Goal: Complete application form

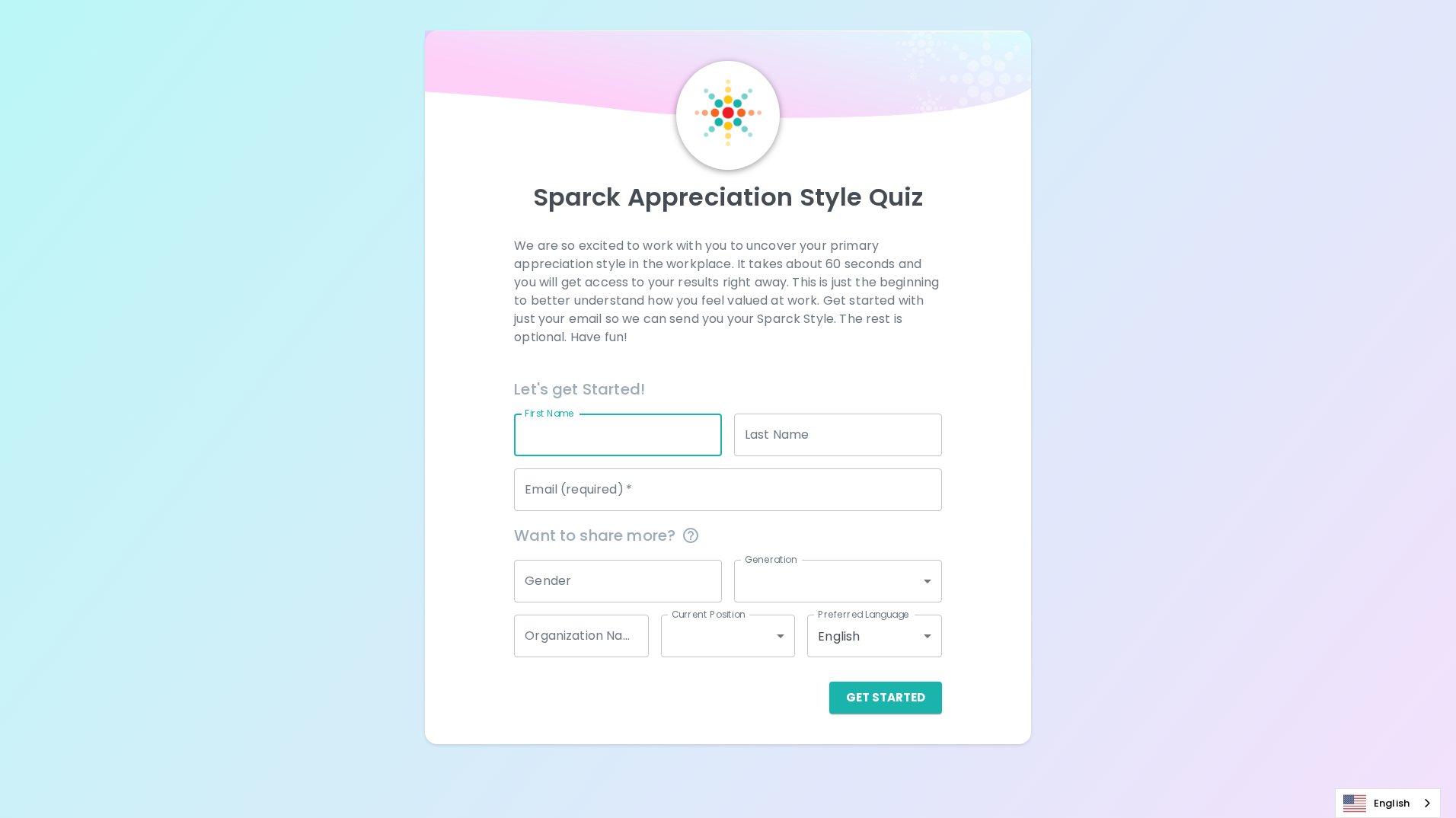
click at [696, 441] on input "First Name" at bounding box center [618, 435] width 208 height 43
type input "suphachai"
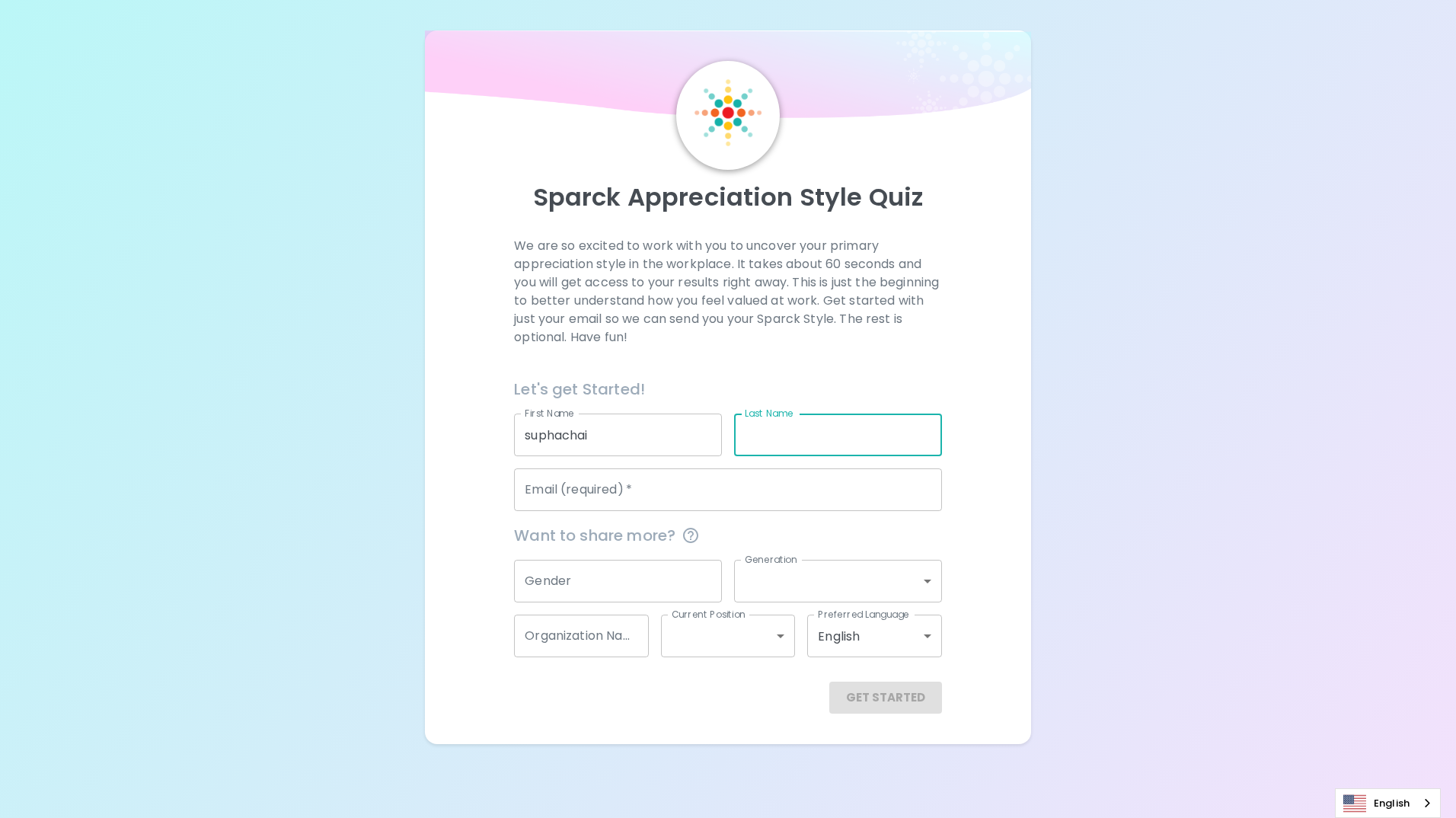
click at [840, 432] on input "Last Name" at bounding box center [838, 435] width 208 height 43
type input "ho"
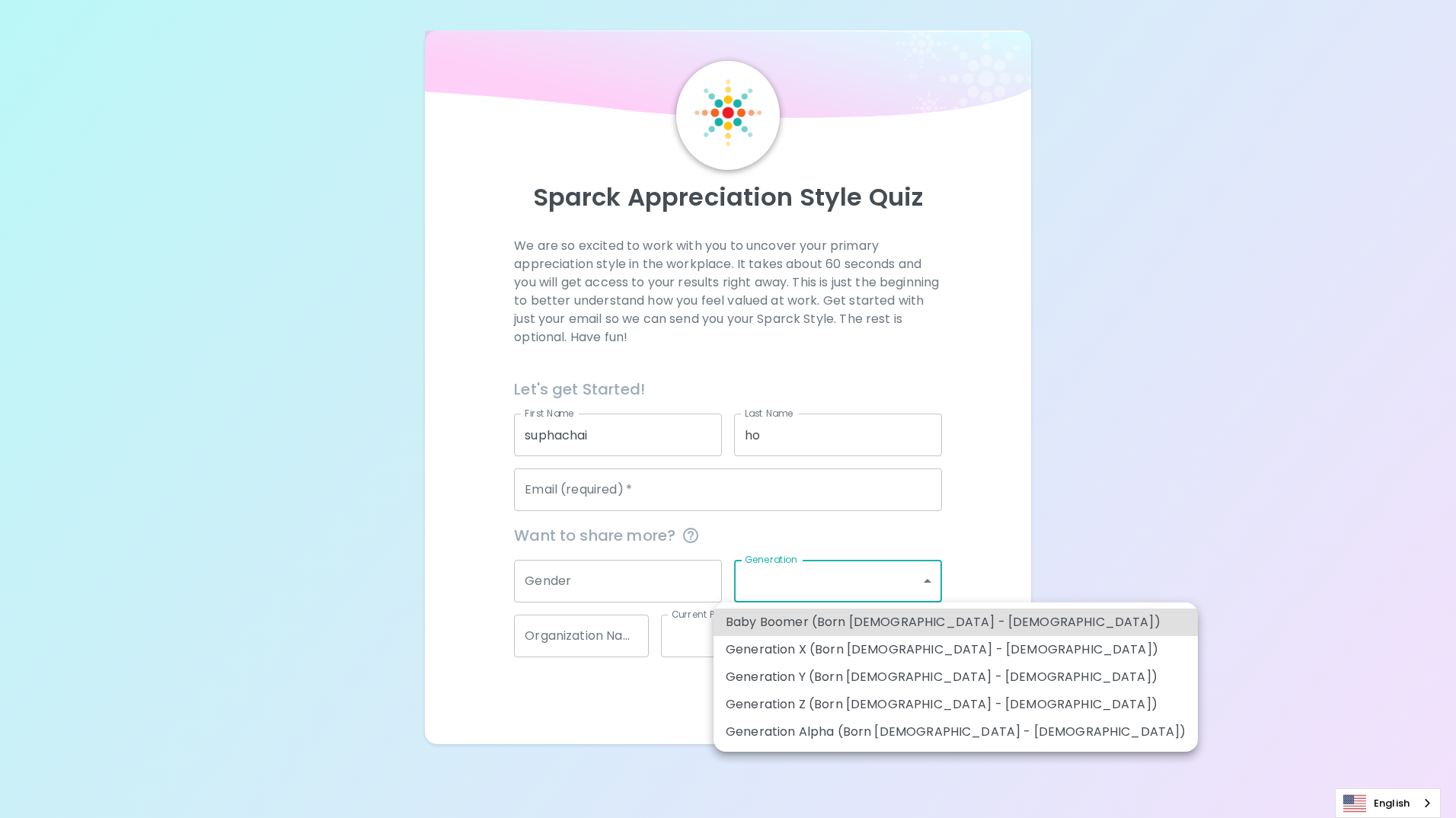
click at [929, 578] on body "Sparck Appreciation Style Quiz We are so excited to work with you to uncover yo…" at bounding box center [728, 409] width 1456 height 818
click at [891, 704] on li "Generation Z (Born [DEMOGRAPHIC_DATA] - [DEMOGRAPHIC_DATA])" at bounding box center [956, 704] width 484 height 28
type input "generation_z"
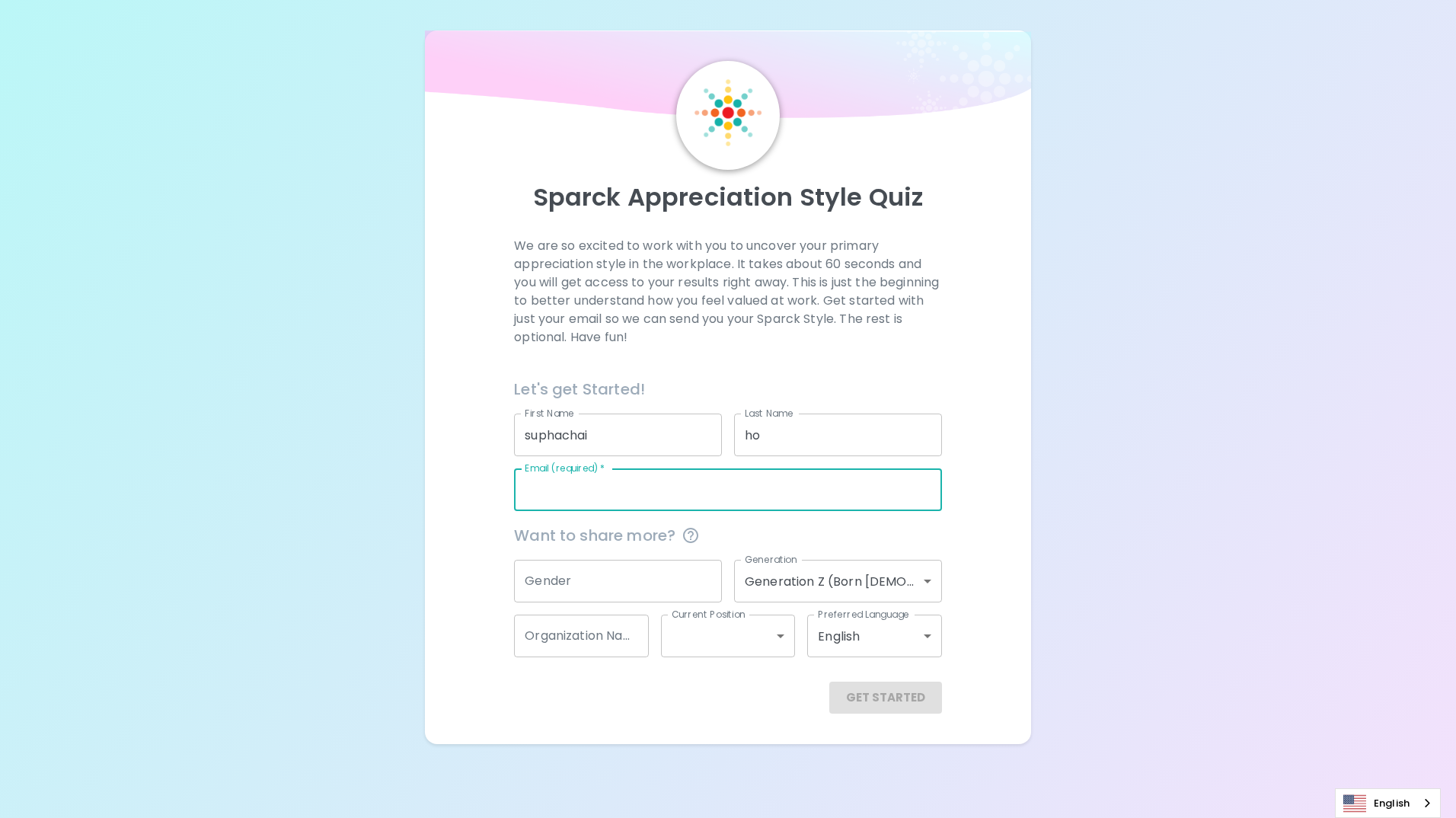
click at [658, 491] on input "Email (required)   *" at bounding box center [728, 490] width 427 height 43
type input "[EMAIL_ADDRESS][DOMAIN_NAME]"
click at [898, 699] on button "Get Started" at bounding box center [885, 697] width 112 height 32
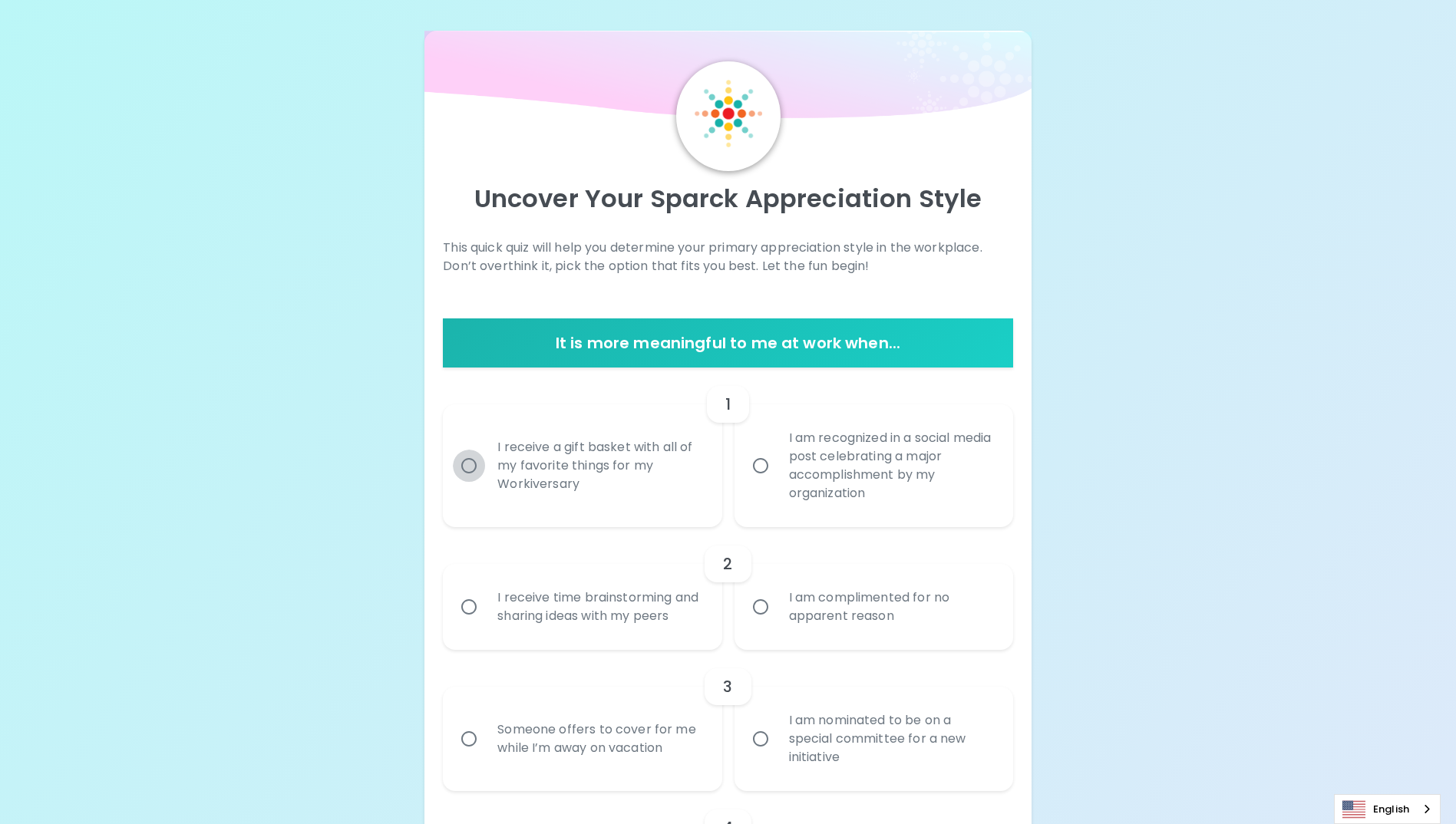
drag, startPoint x: 476, startPoint y: 470, endPoint x: 470, endPoint y: 480, distance: 11.7
click at [475, 471] on input "I receive a gift basket with all of my favorite things for my Workiversary" at bounding box center [469, 465] width 32 height 32
radio input "true"
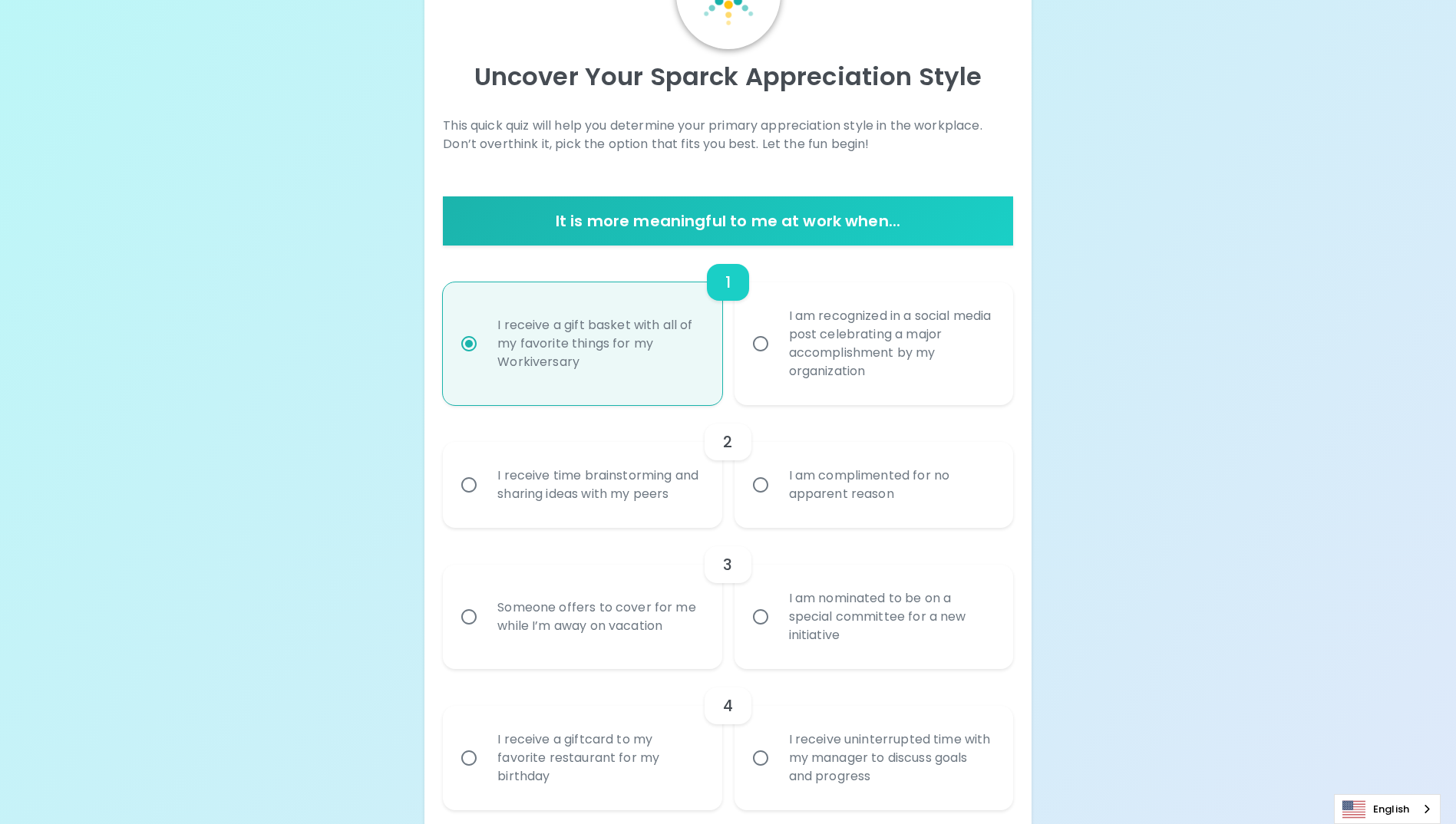
scroll to position [123, 0]
drag, startPoint x: 760, startPoint y: 492, endPoint x: 763, endPoint y: 518, distance: 26.2
click at [760, 494] on input "I am complimented for no apparent reason" at bounding box center [761, 484] width 32 height 32
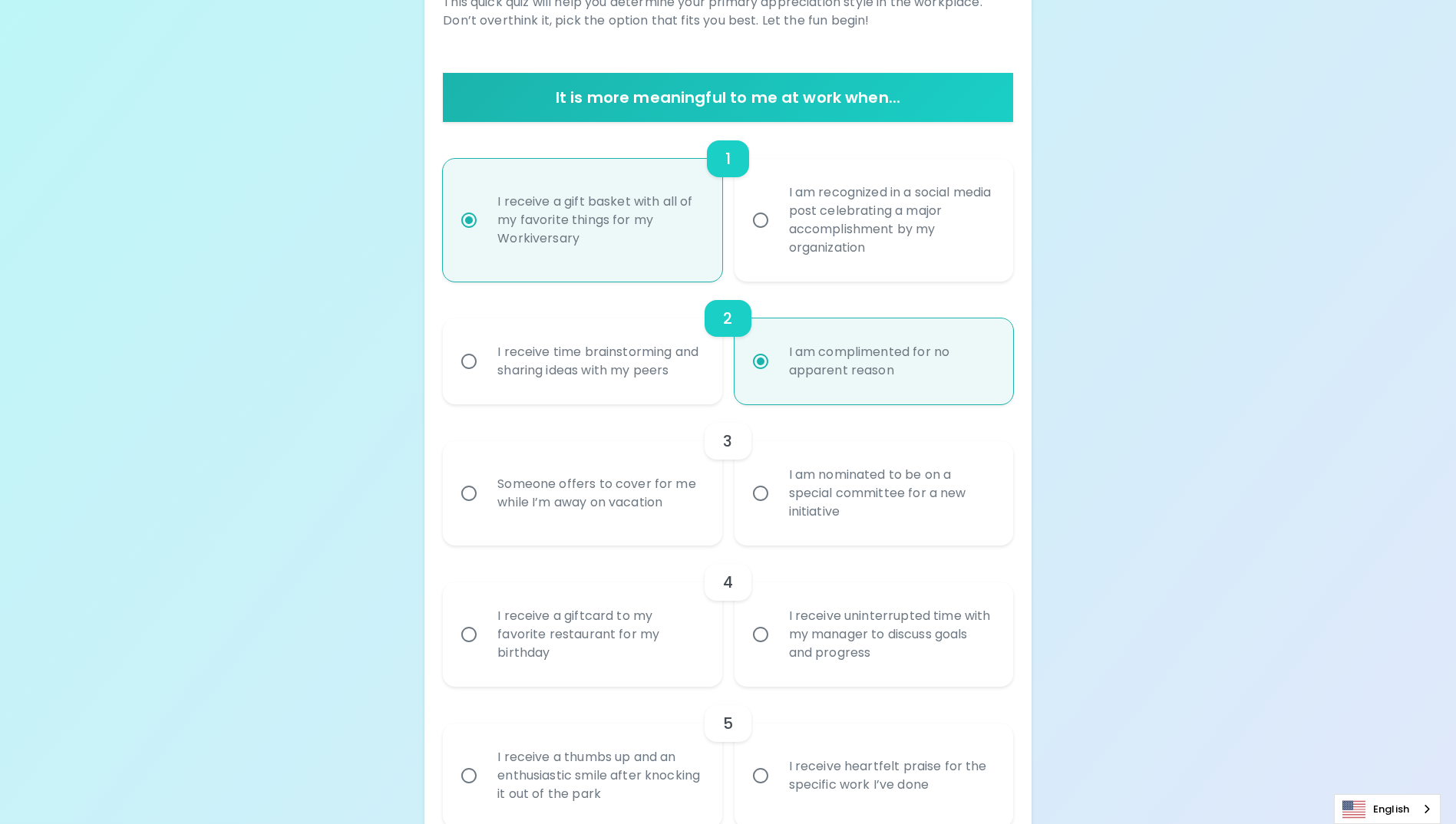
radio input "true"
click at [761, 509] on input "I am nominated to be on a special committee for a new initiative" at bounding box center [761, 493] width 32 height 32
radio input "false"
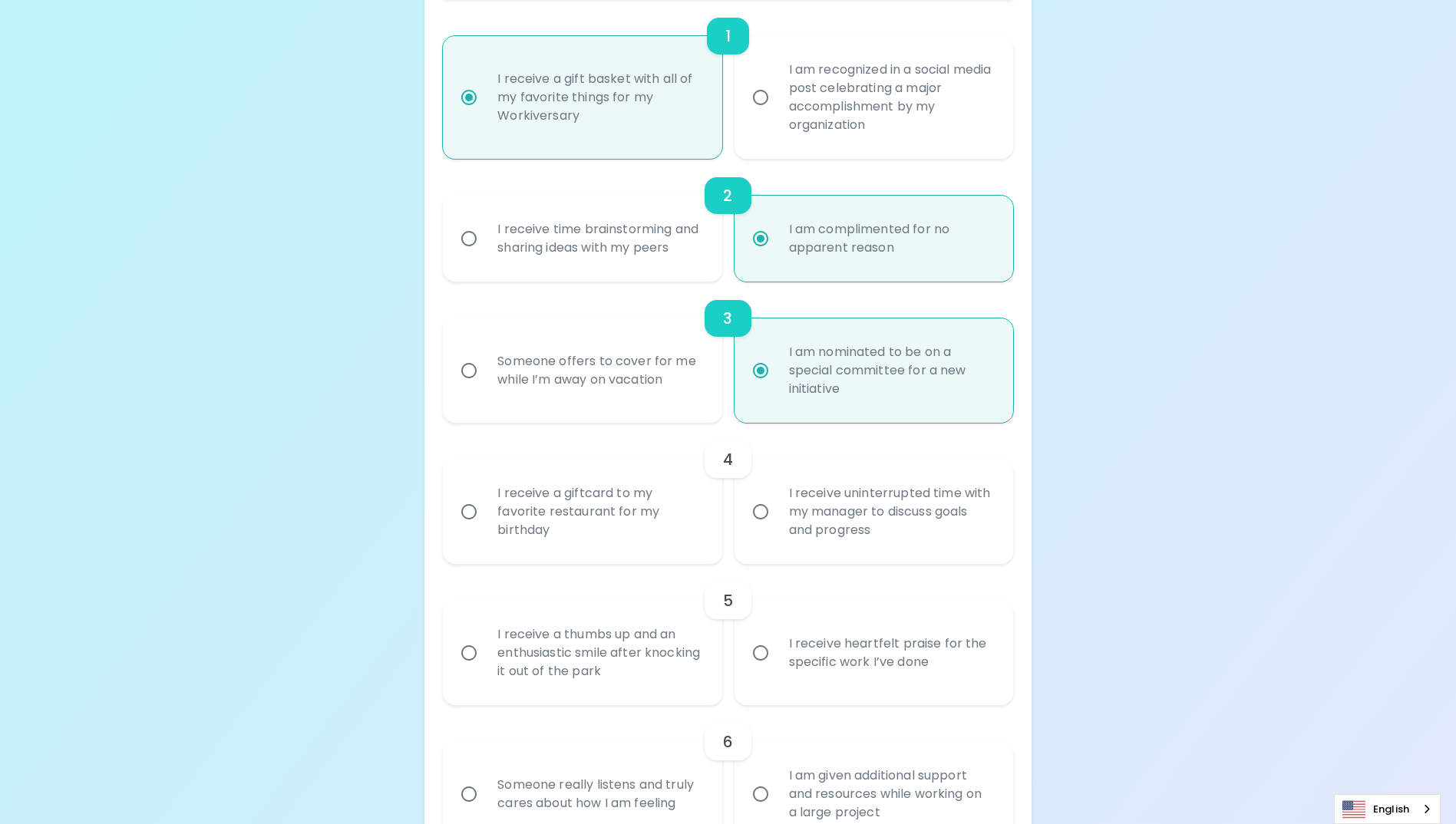
radio input "true"
click at [760, 528] on input "I receive uninterrupted time with my manager to discuss goals and progress" at bounding box center [761, 512] width 32 height 32
radio input "false"
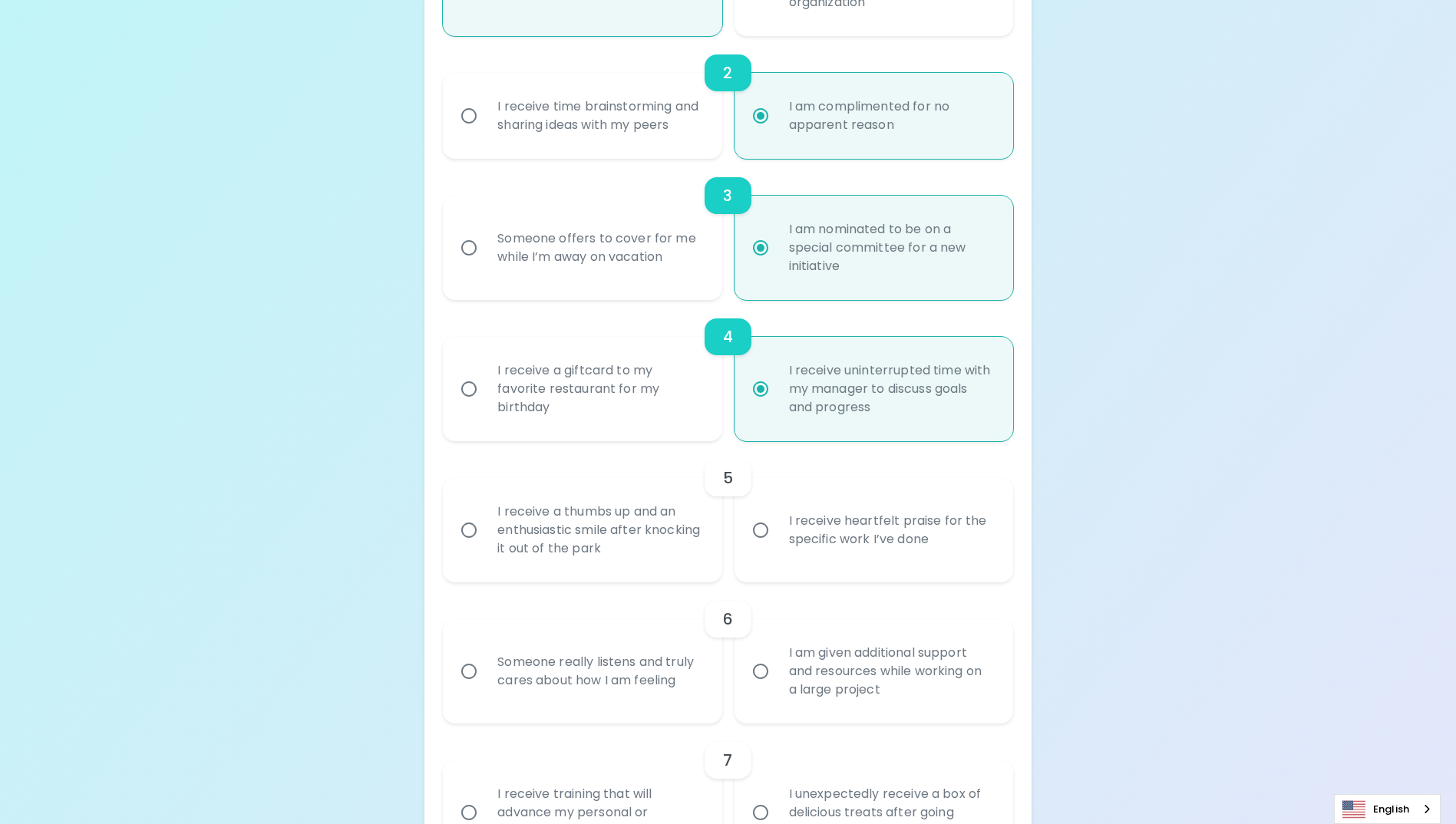
radio input "true"
click at [761, 546] on input "I receive heartfelt praise for the specific work I’ve done" at bounding box center [761, 530] width 32 height 32
radio input "false"
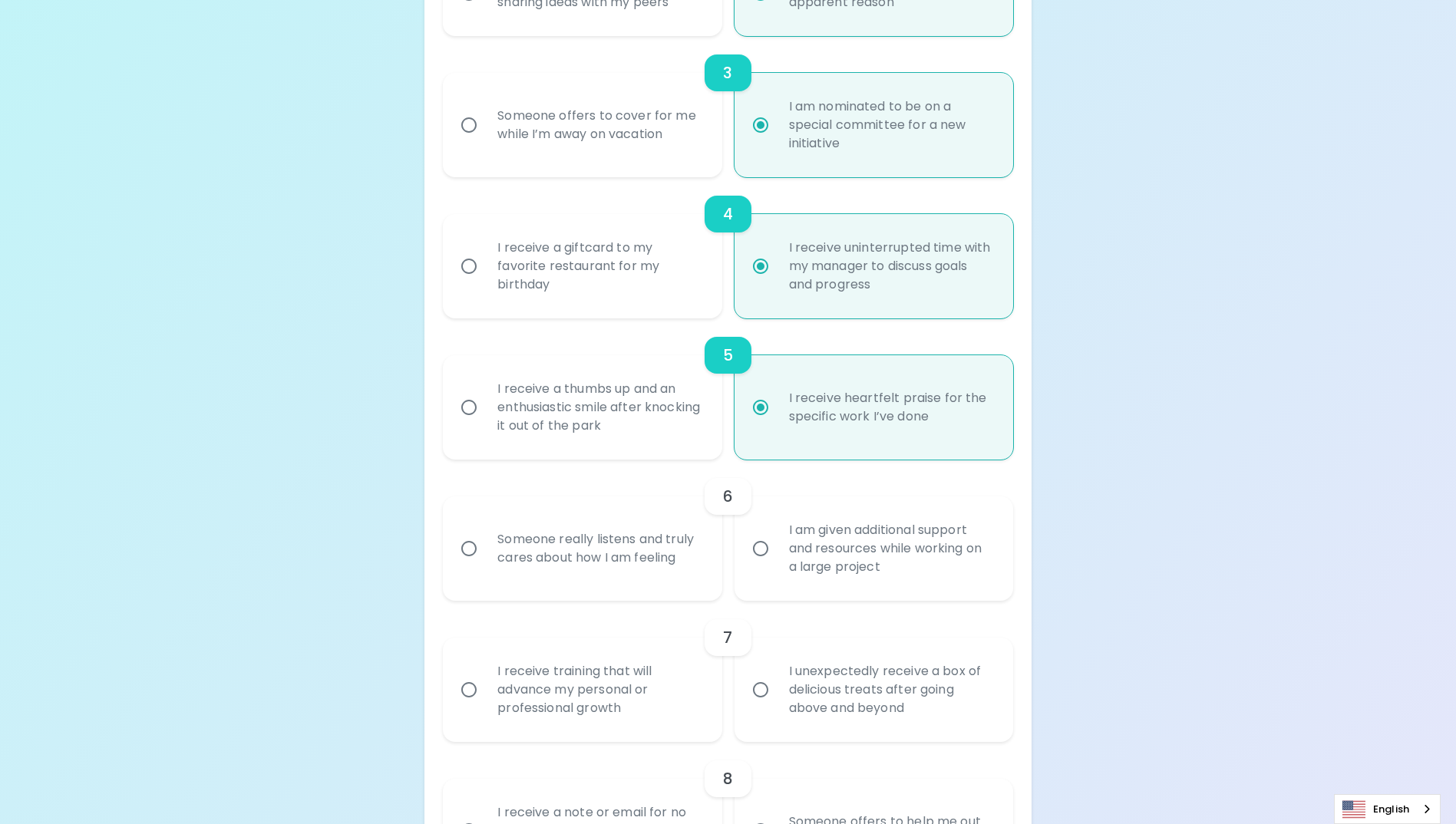
radio input "true"
click at [761, 564] on input "I am given additional support and resources while working on a large project" at bounding box center [761, 548] width 32 height 32
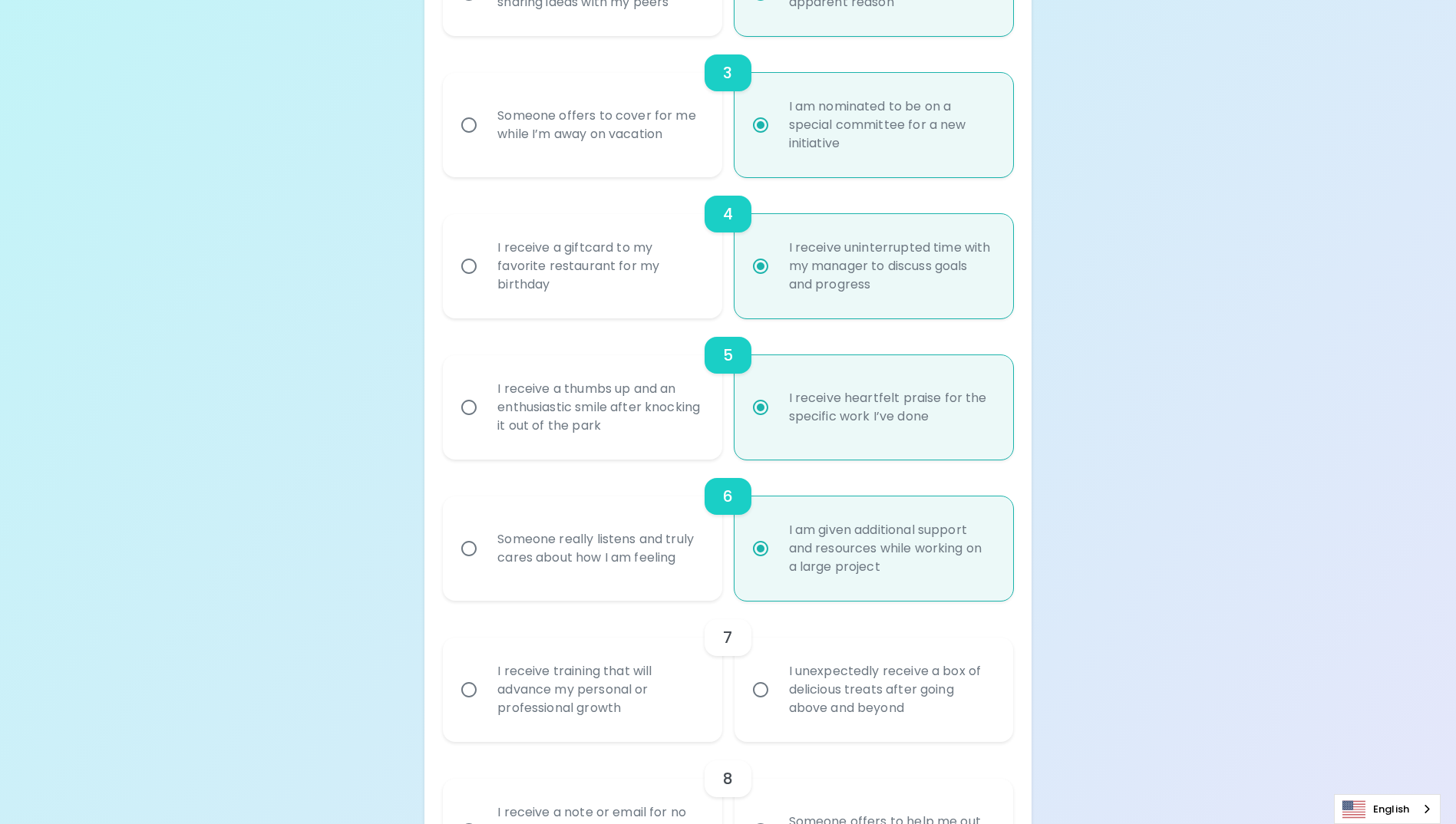
radio input "false"
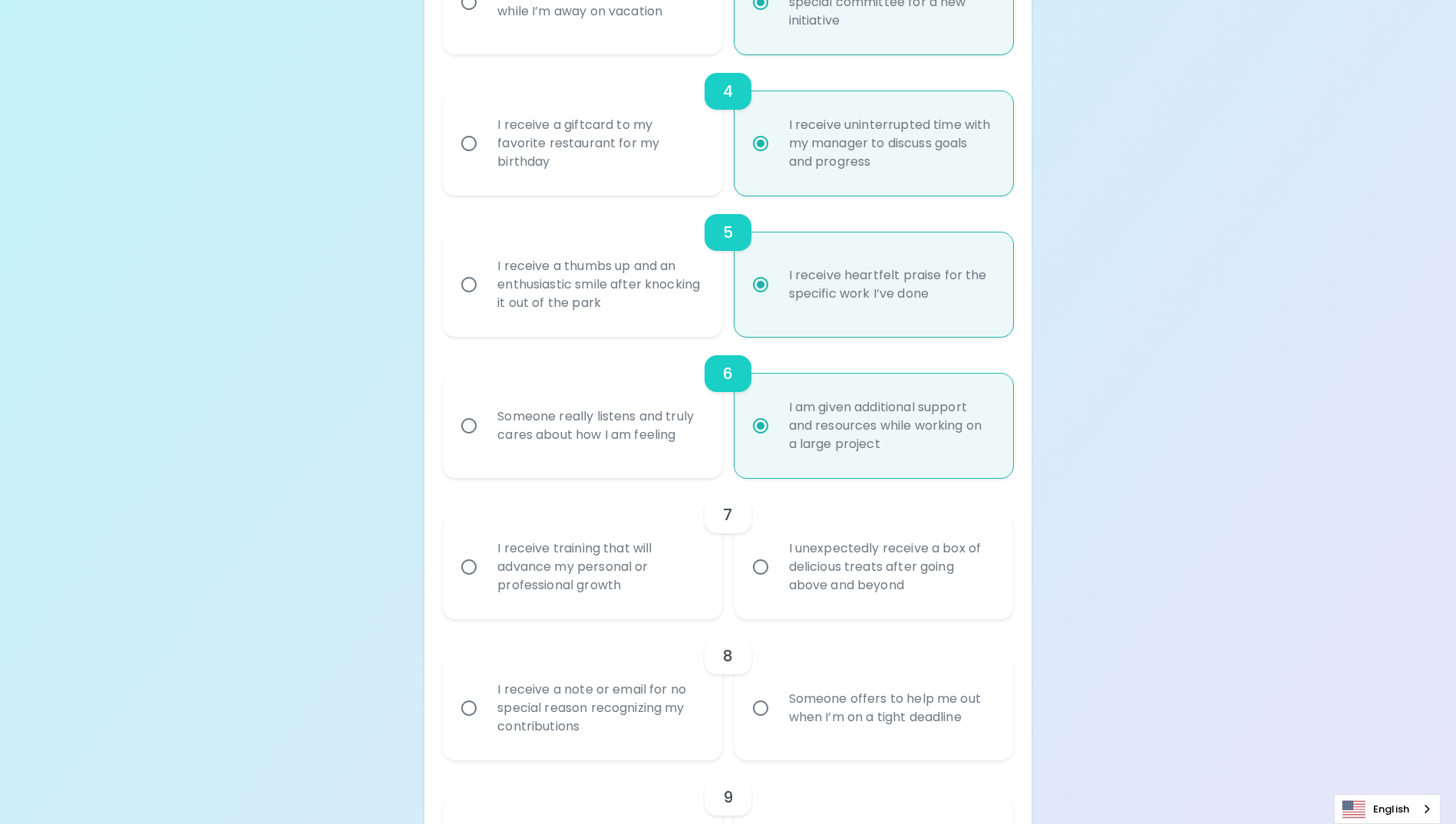
radio input "true"
click at [764, 583] on input "I unexpectedly receive a box of delicious treats after going above and beyond" at bounding box center [761, 567] width 32 height 32
radio input "false"
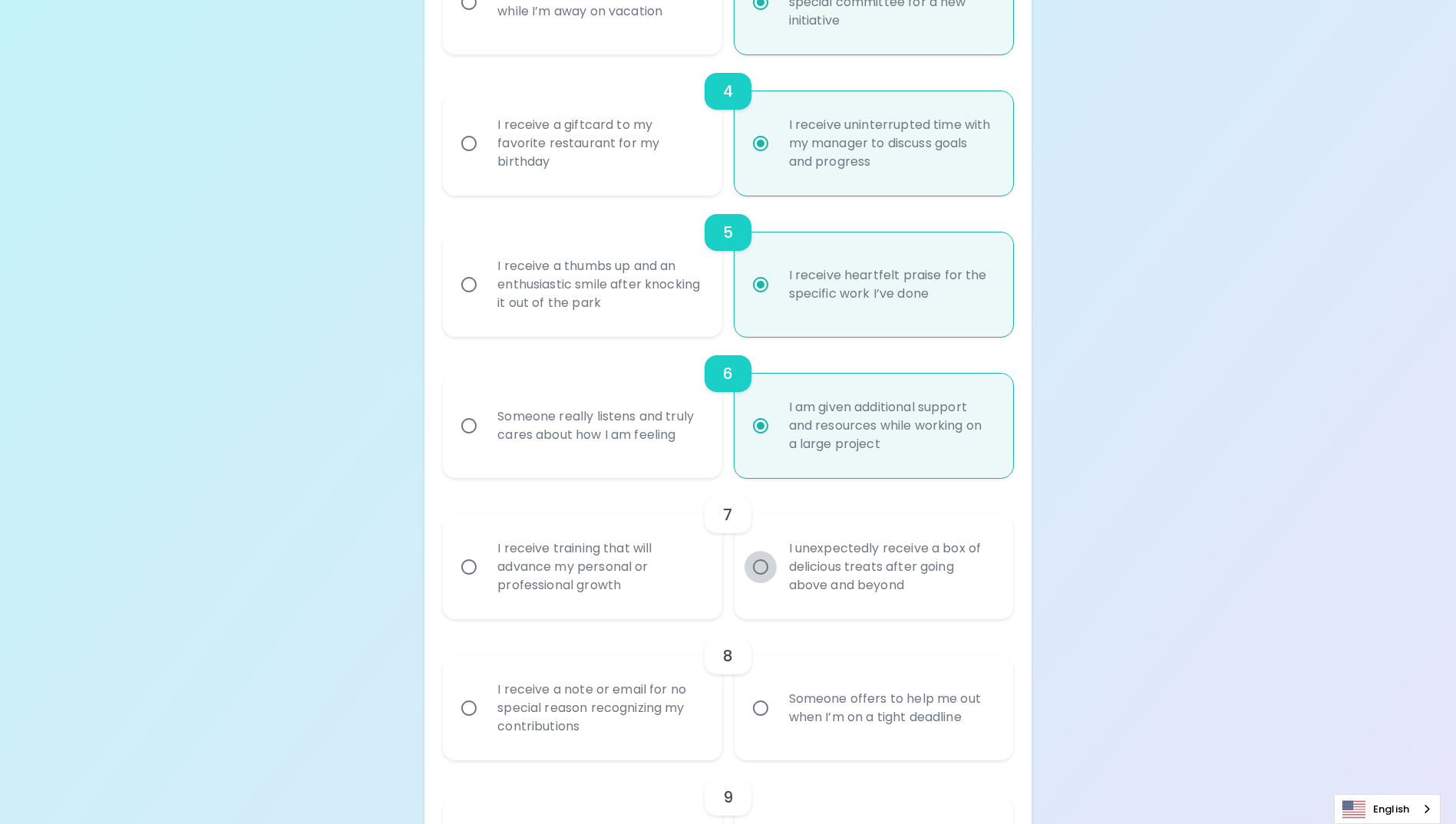
radio input "false"
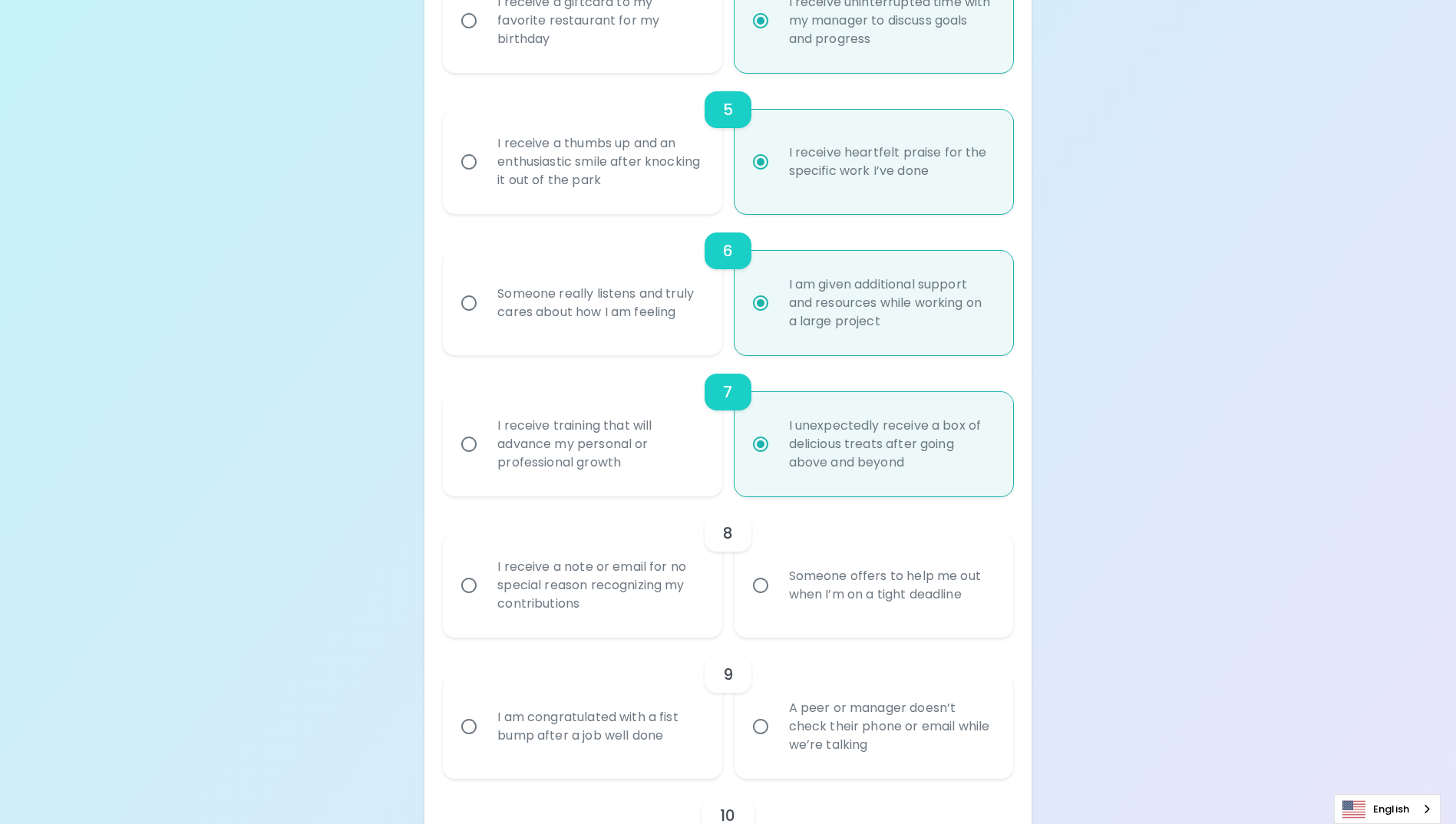
radio input "true"
click at [761, 602] on input "Someone offers to help me out when I’m on a tight deadline" at bounding box center [761, 585] width 32 height 32
radio input "false"
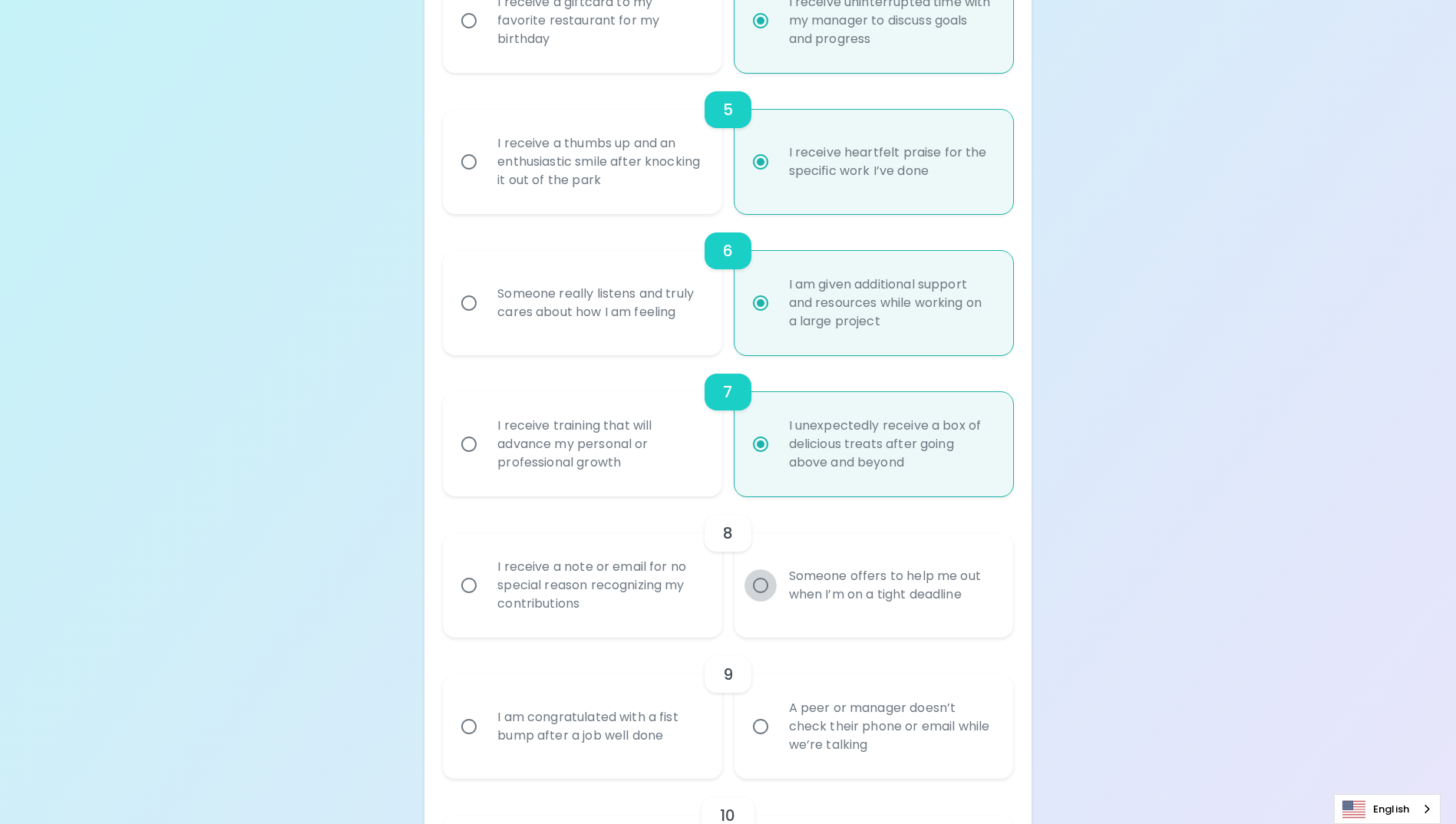
radio input "false"
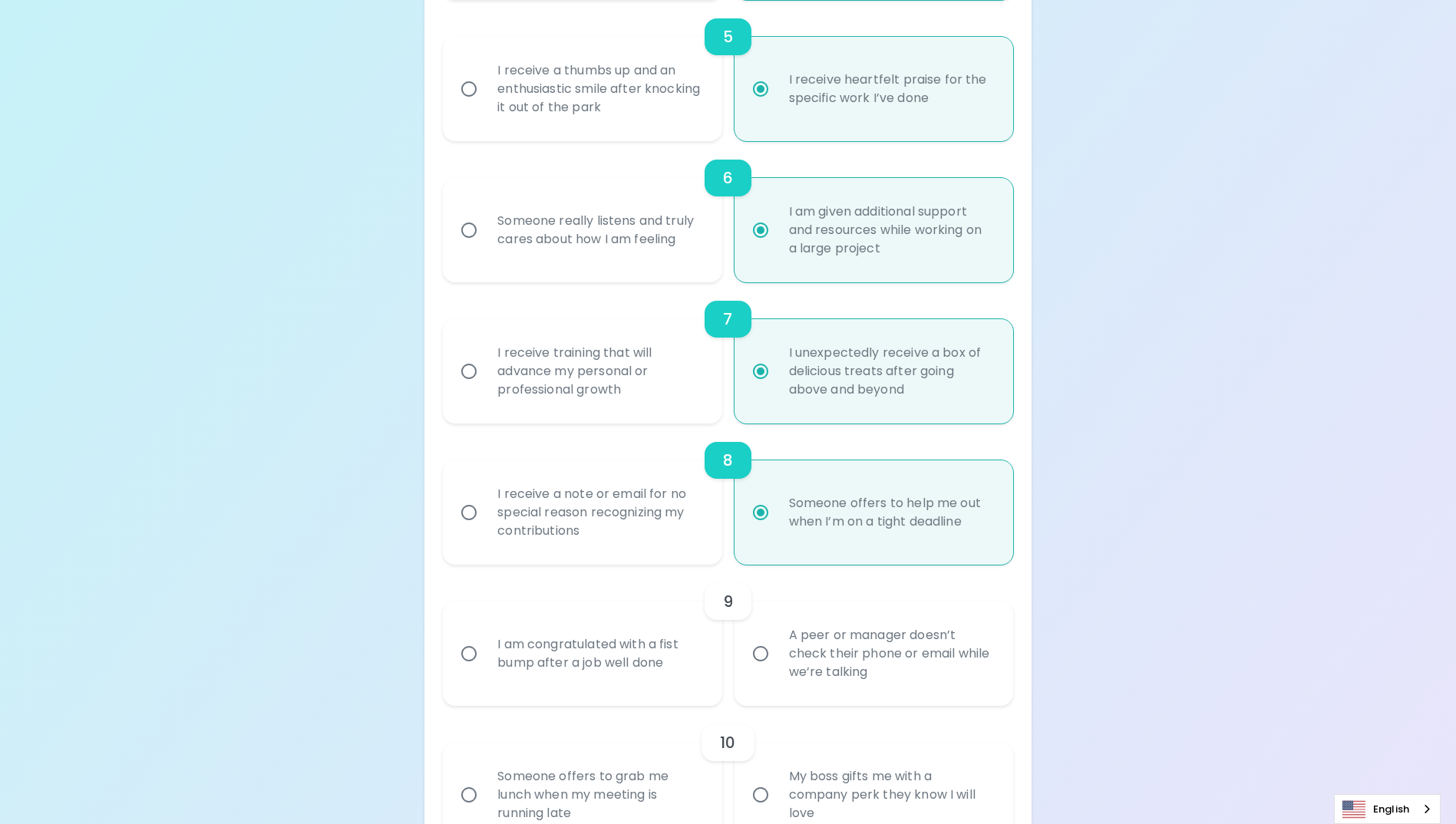
scroll to position [982, 0]
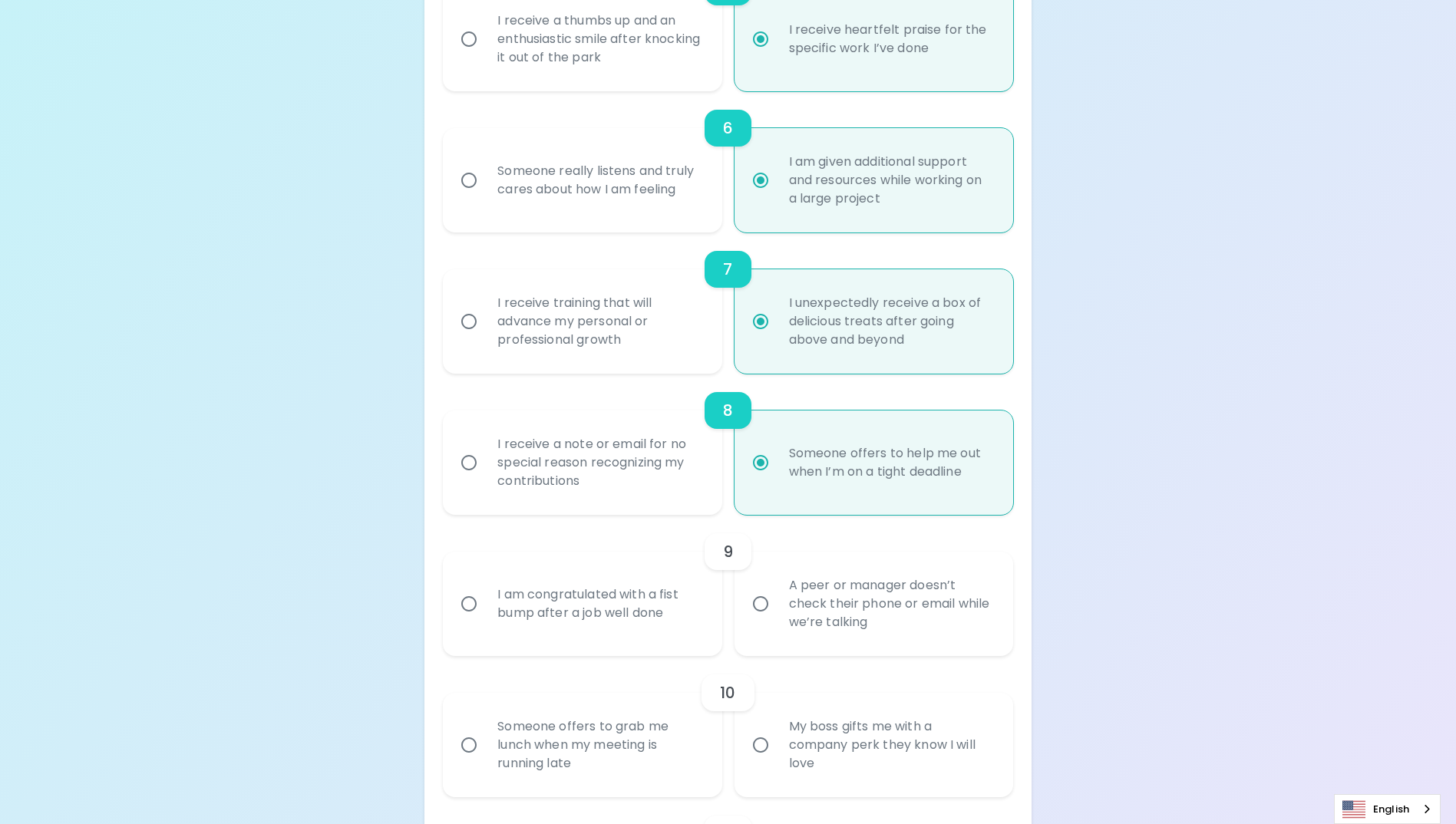
radio input "true"
drag, startPoint x: 470, startPoint y: 620, endPoint x: 514, endPoint y: 671, distance: 67.4
click at [472, 620] on input "I am congratulated with a fist bump after a job well done" at bounding box center [469, 603] width 32 height 32
radio input "false"
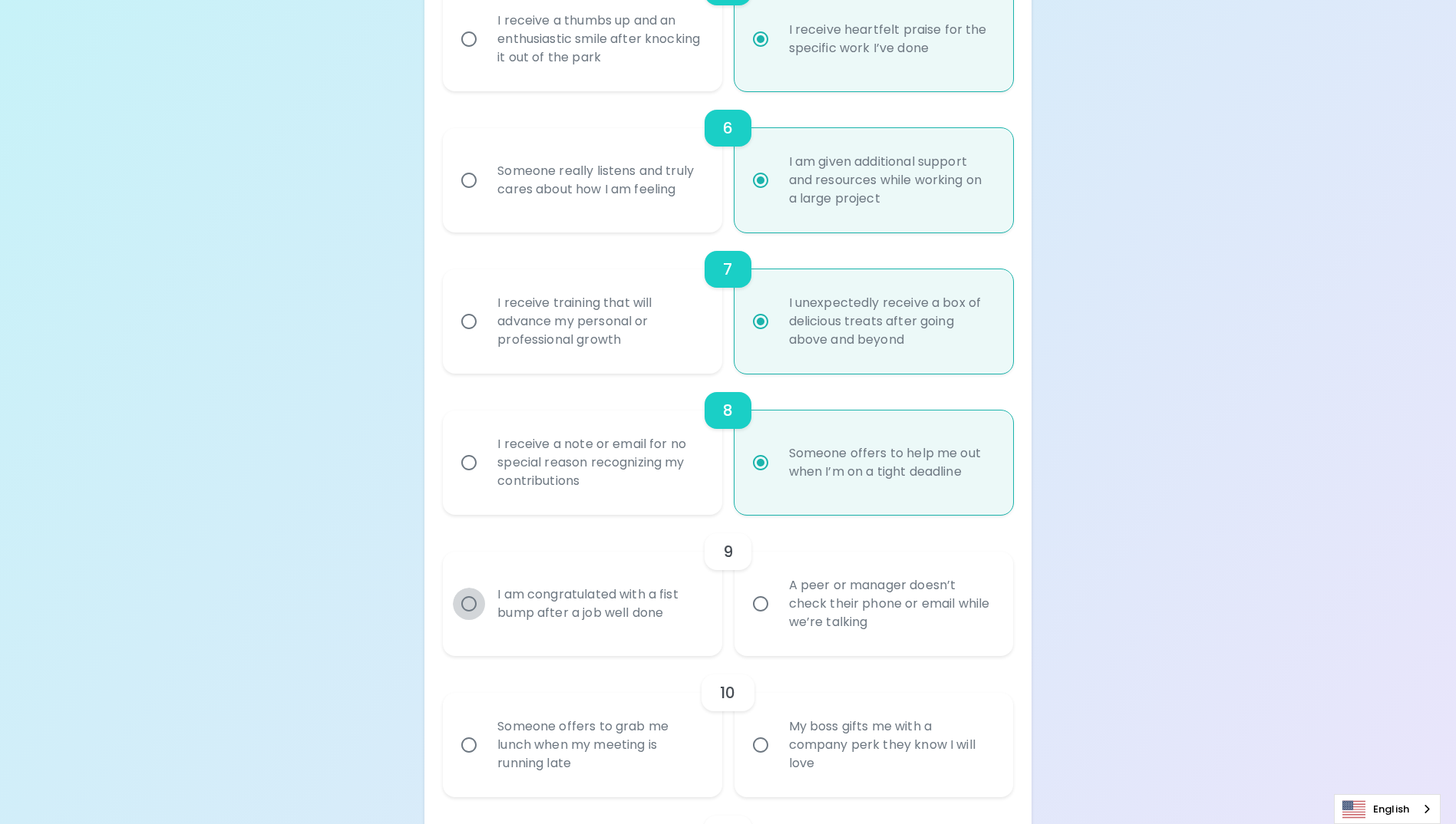
radio input "false"
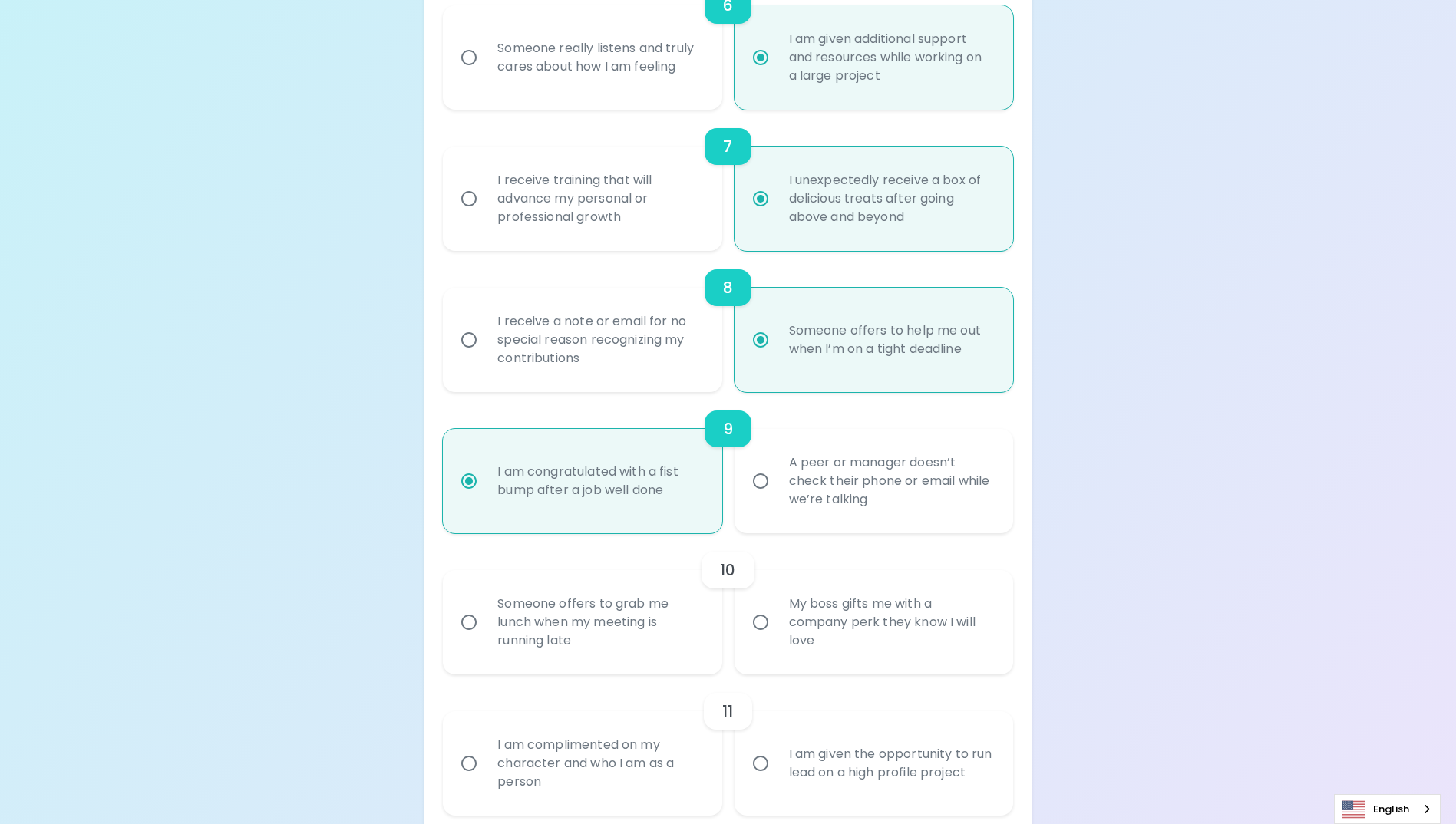
radio input "true"
drag, startPoint x: 758, startPoint y: 635, endPoint x: 770, endPoint y: 659, distance: 26.8
click at [761, 638] on input "My boss gifts me with a company perk they know I will love" at bounding box center [761, 622] width 32 height 32
radio input "false"
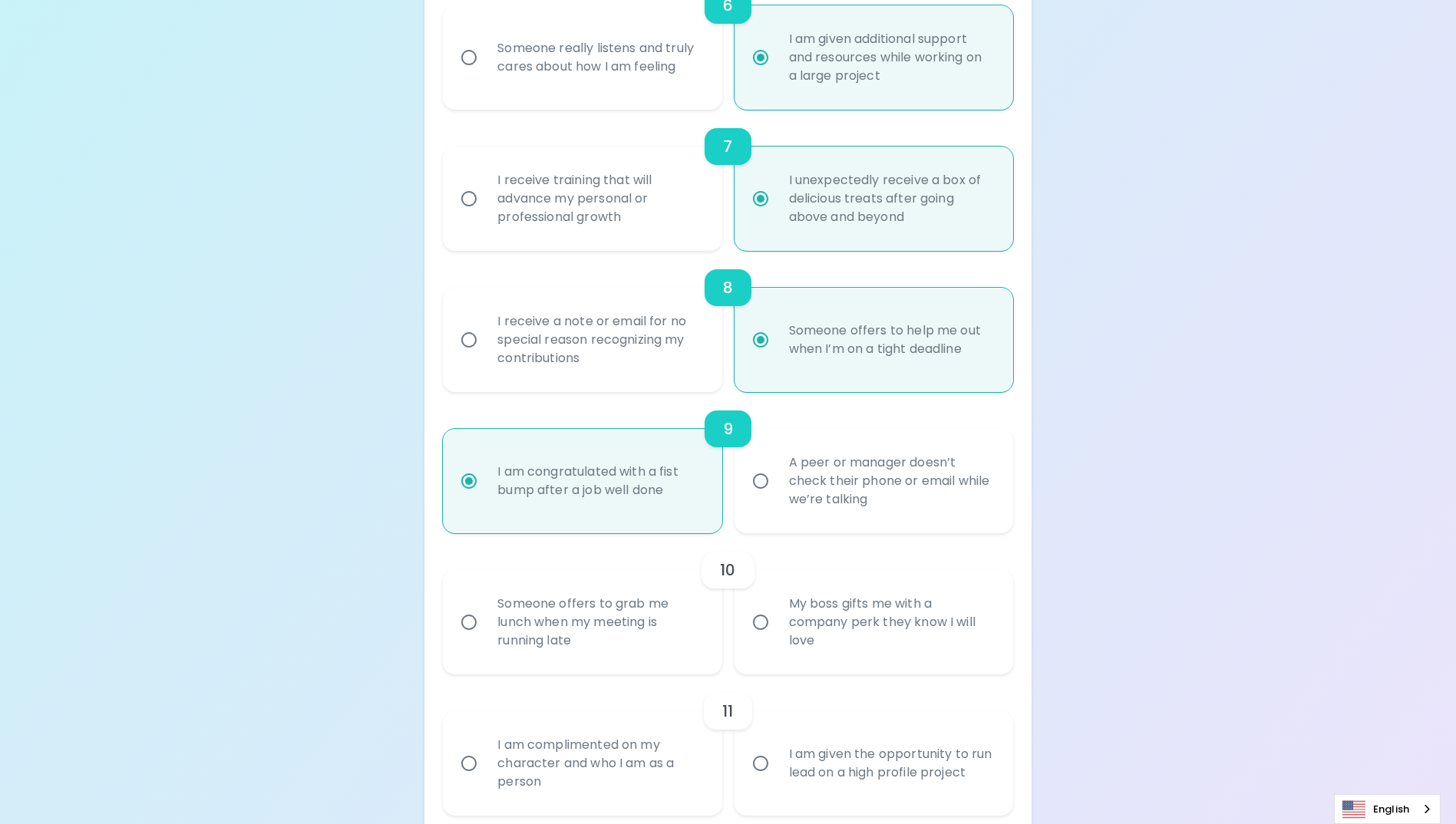
radio input "false"
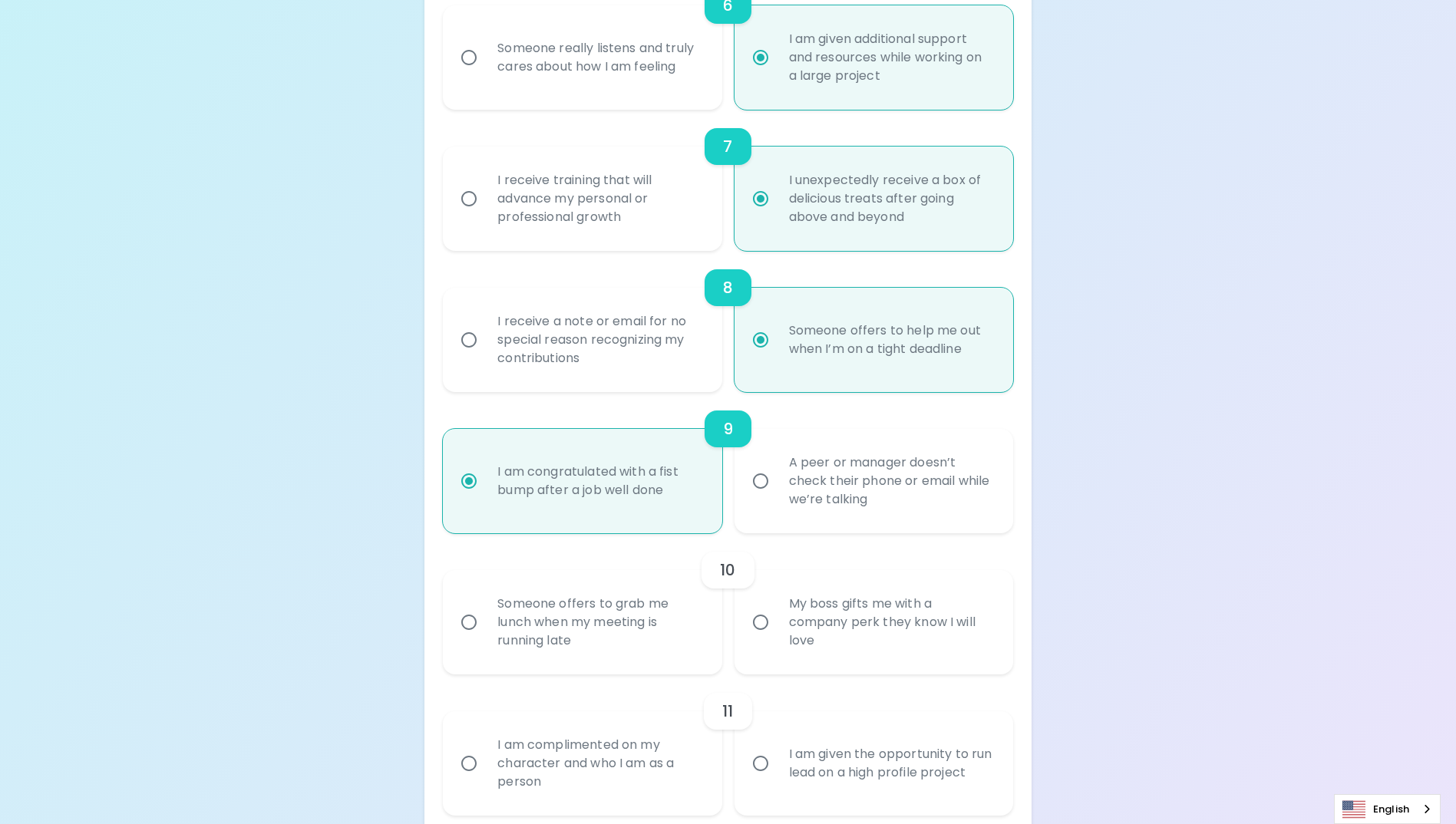
radio input "false"
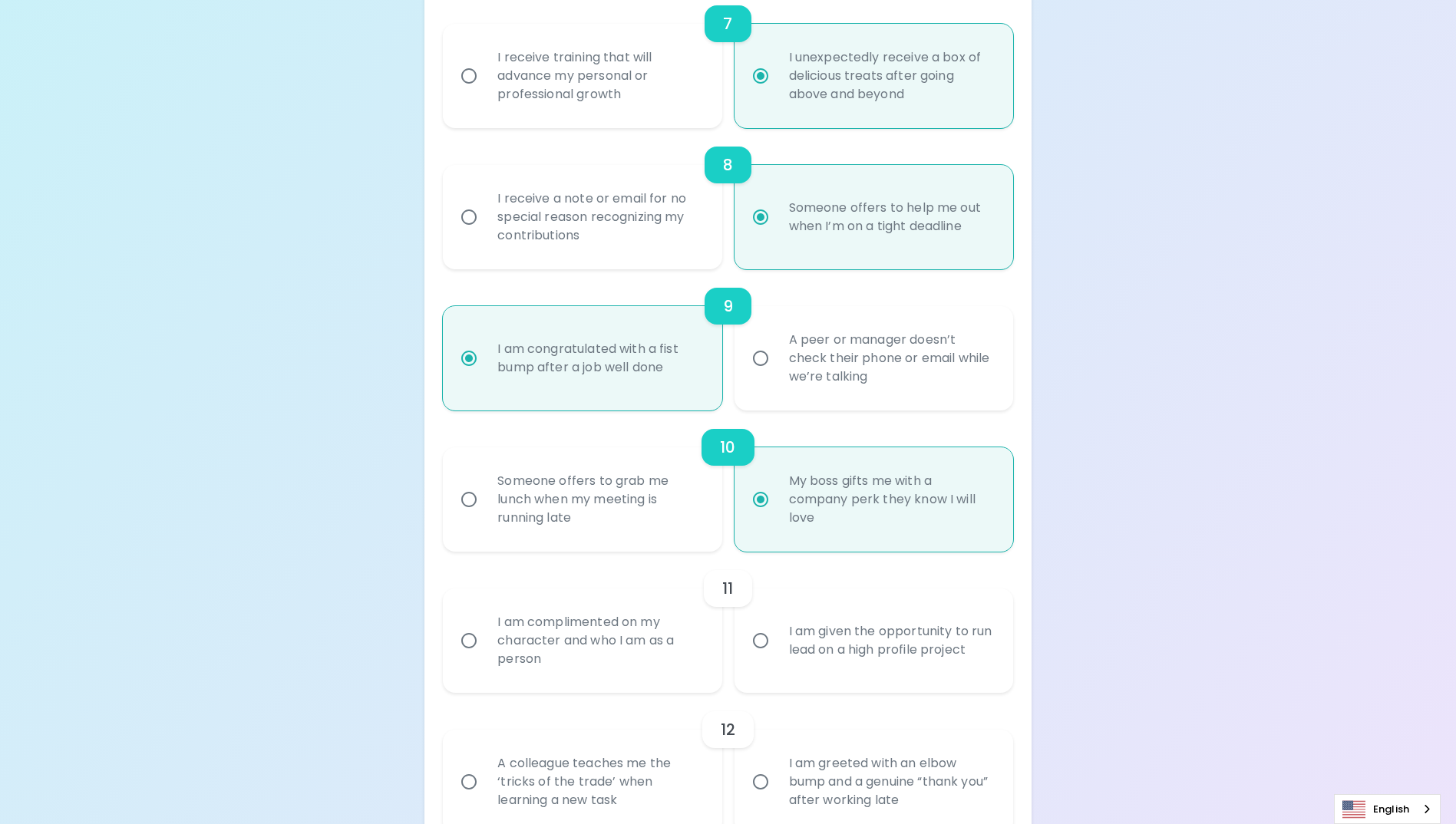
radio input "true"
click at [765, 657] on input "I am given the opportunity to run lead on a high profile project" at bounding box center [761, 640] width 32 height 32
radio input "false"
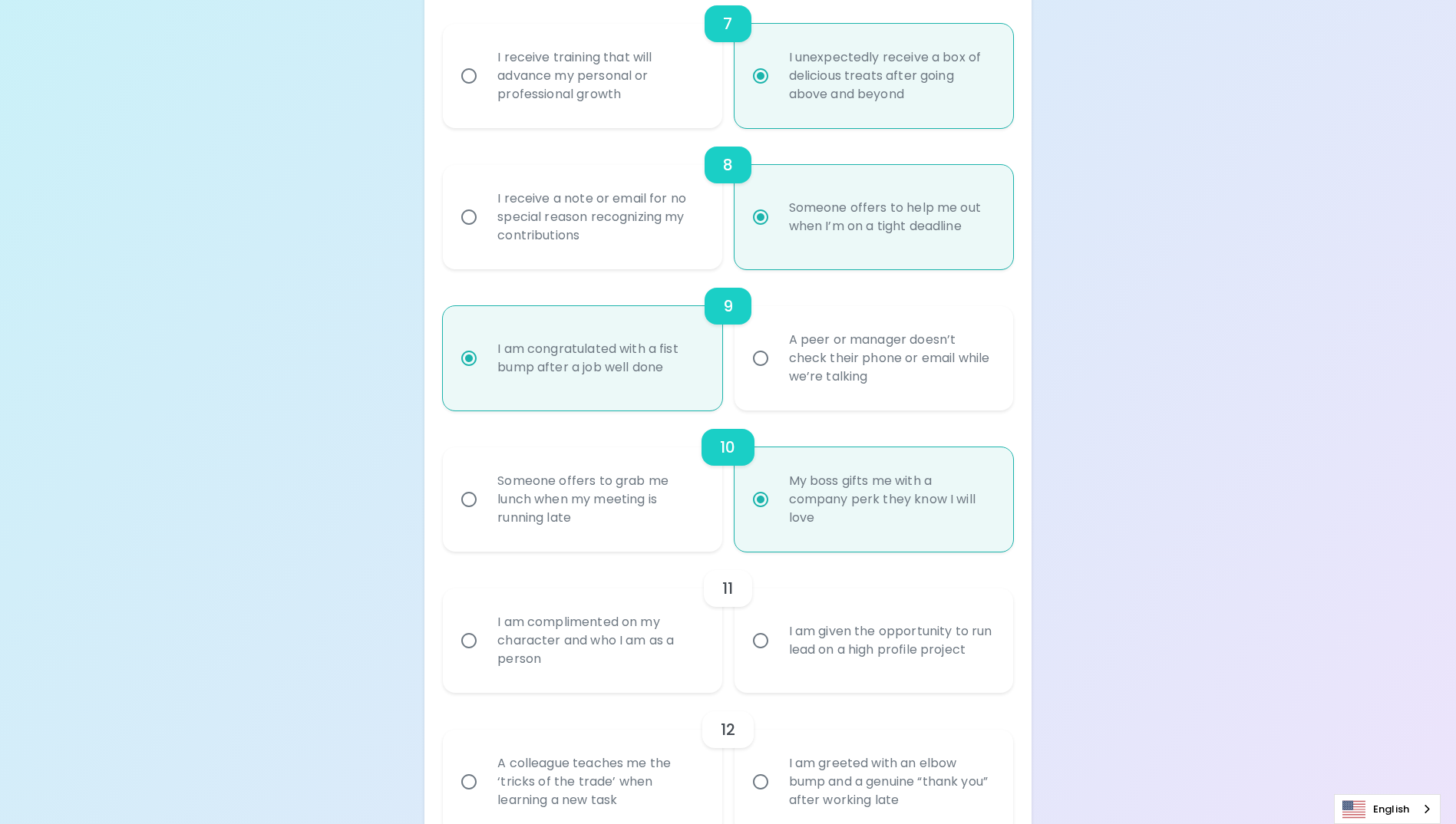
radio input "false"
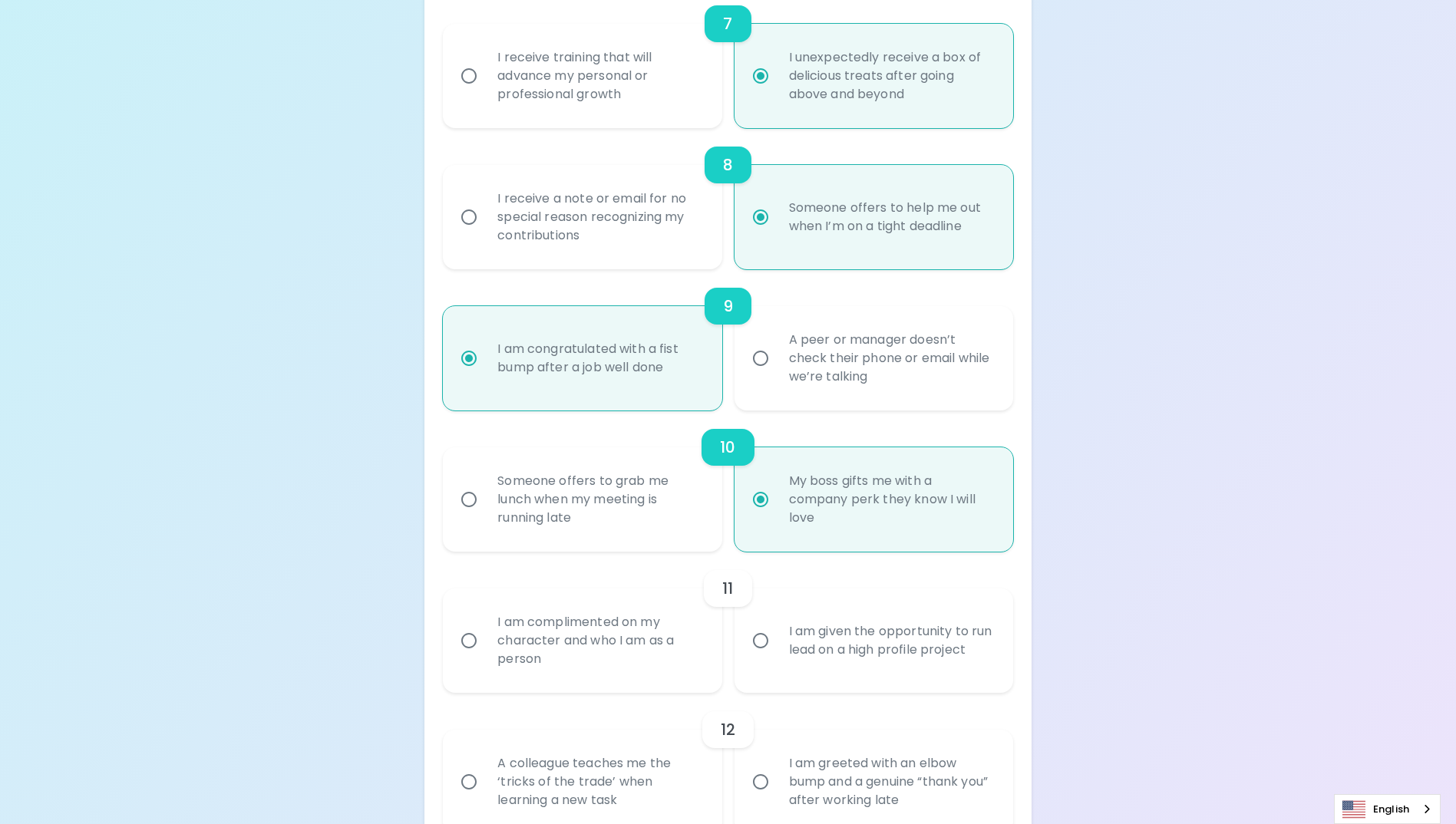
radio input "false"
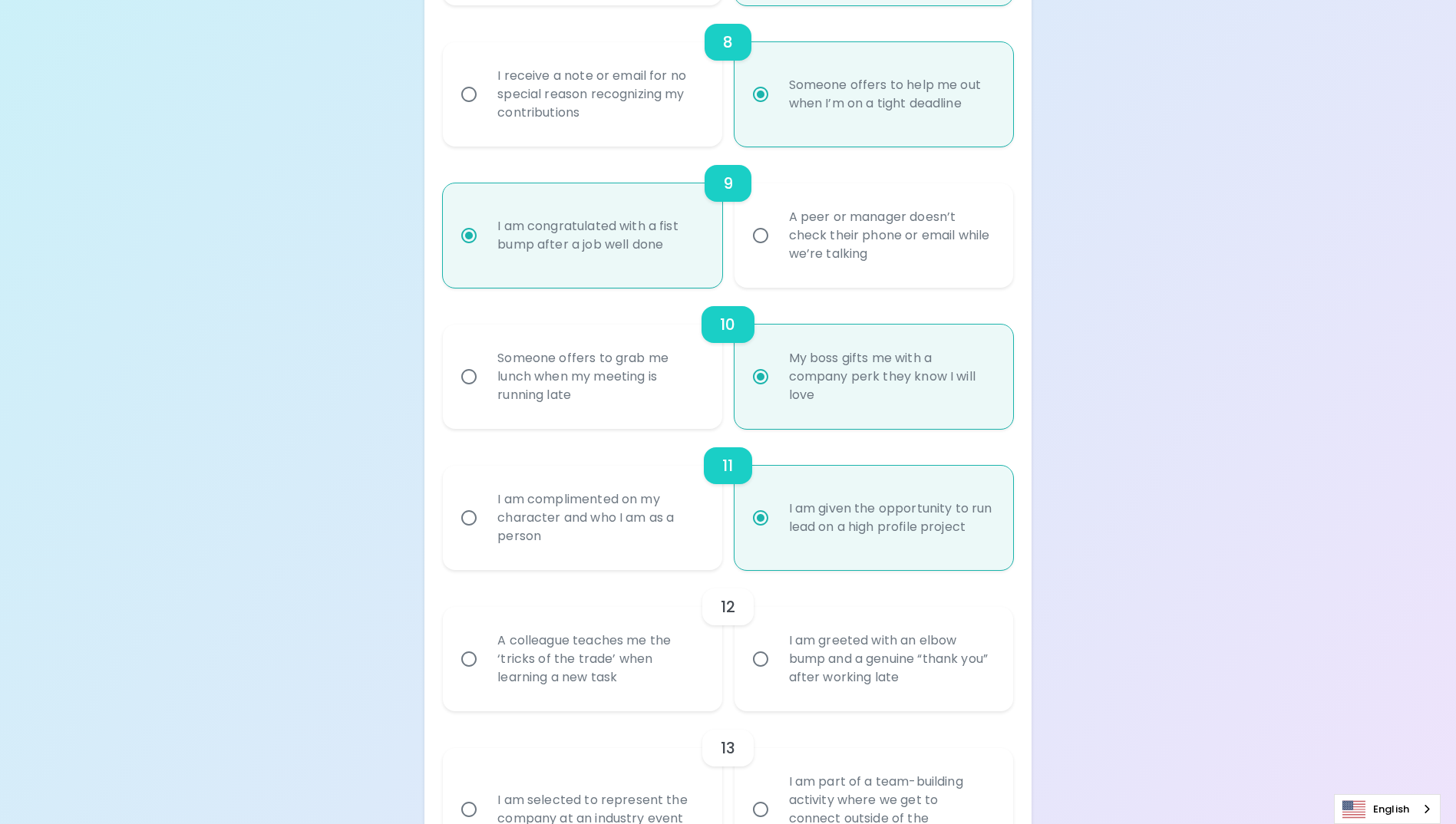
radio input "true"
click at [757, 675] on input "I am greeted with an elbow bump and a genuine “thank you” after working late" at bounding box center [761, 659] width 32 height 32
radio input "false"
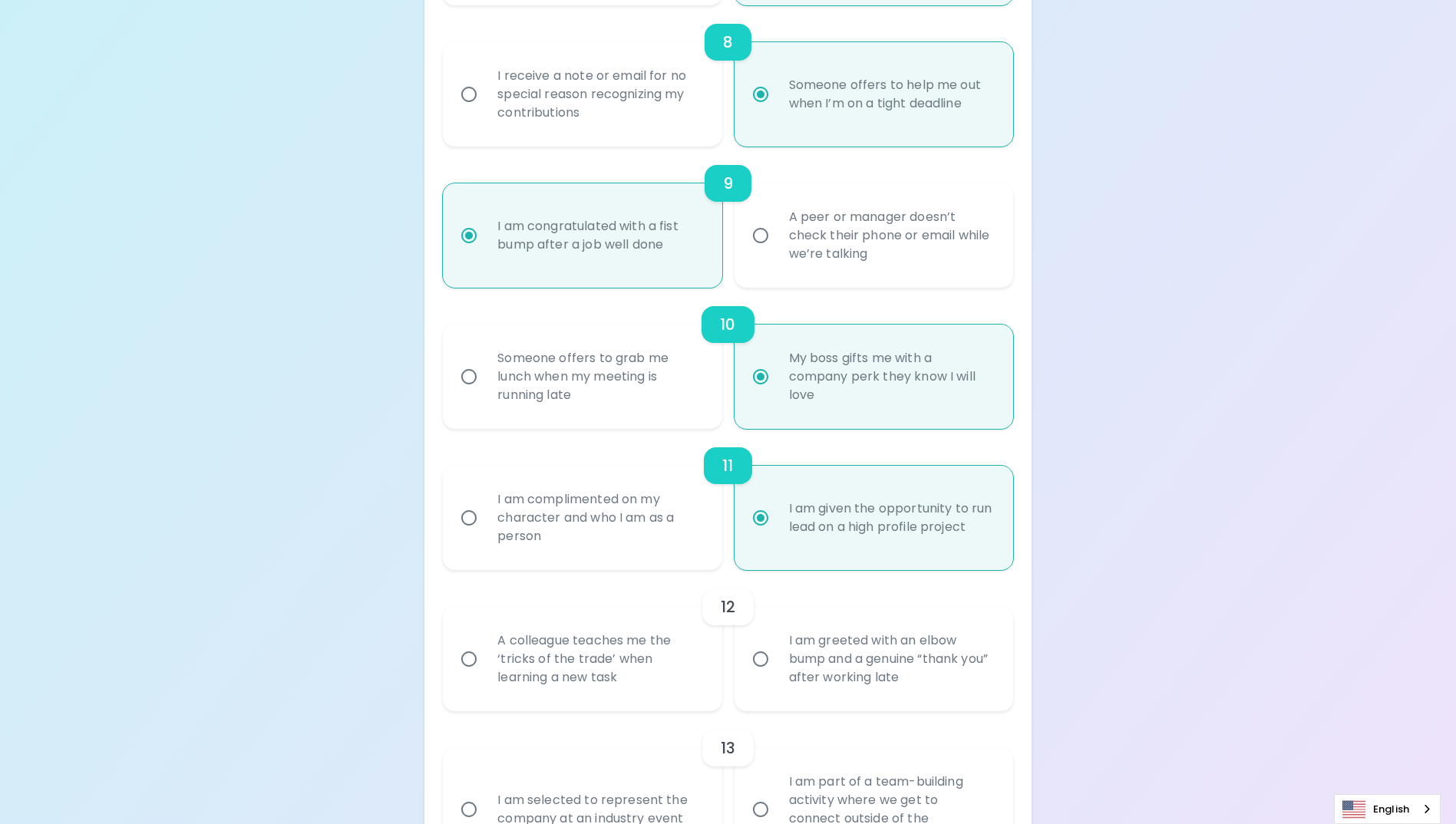
radio input "false"
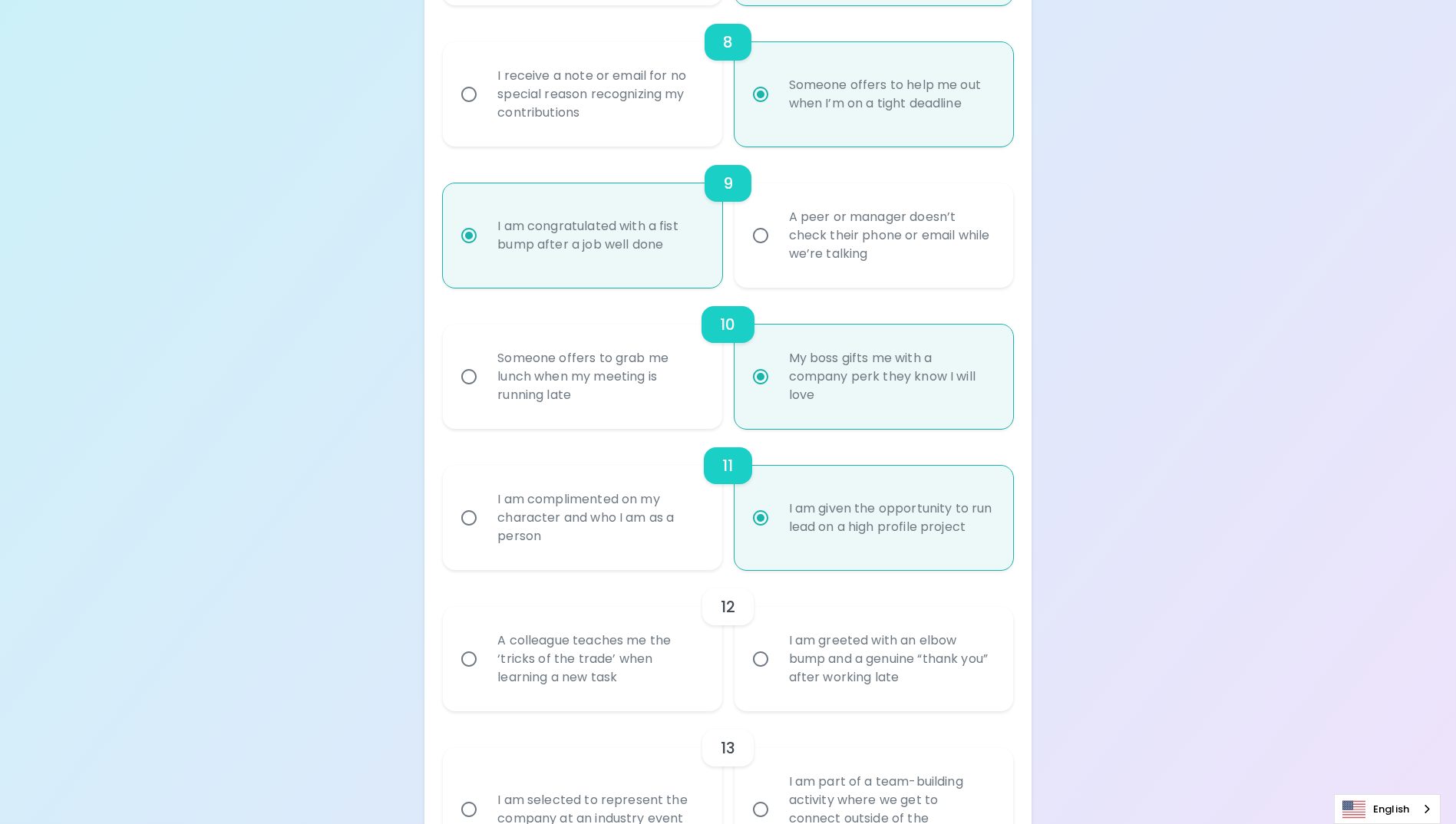
radio input "false"
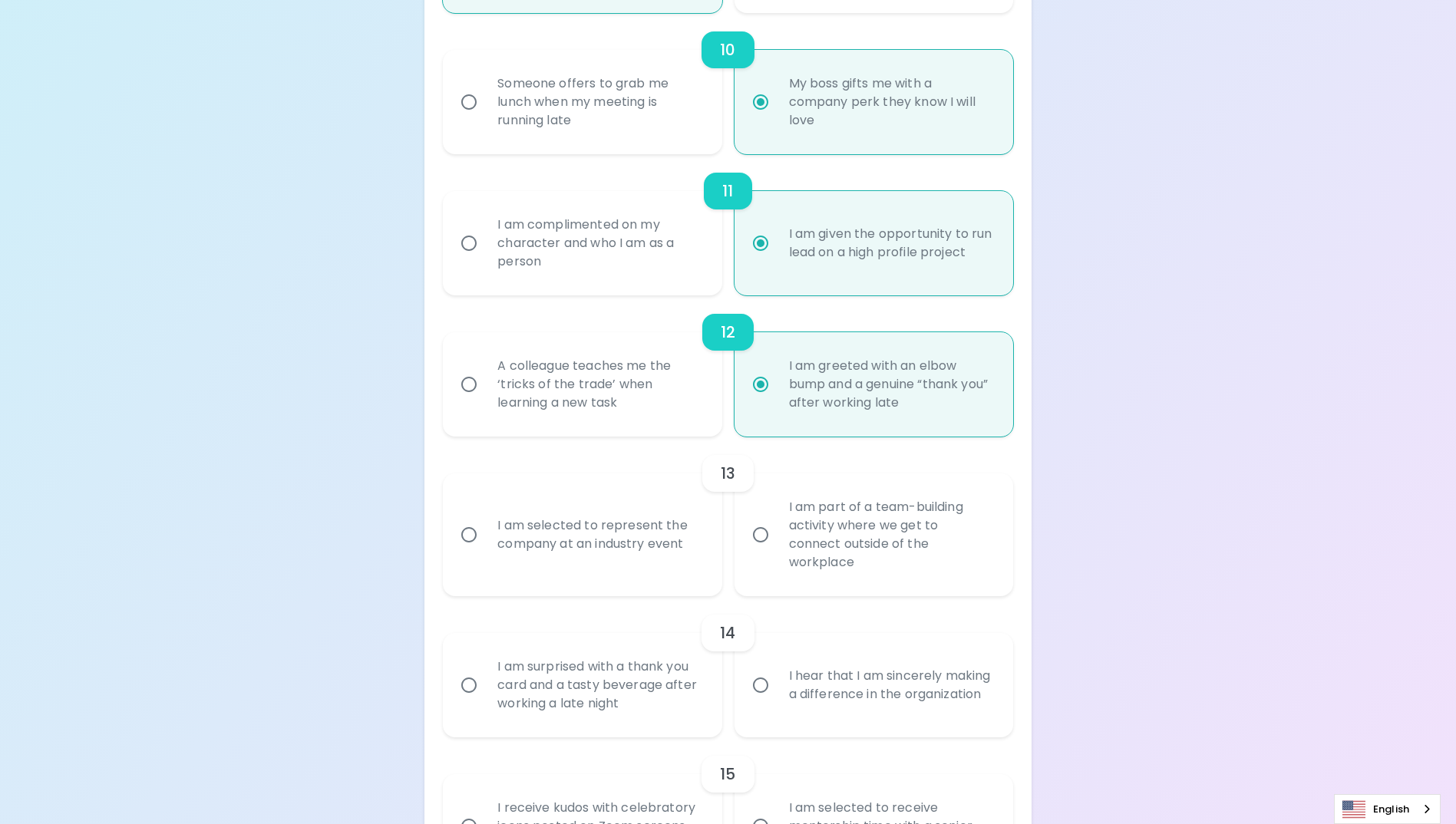
scroll to position [1626, 0]
radio input "true"
drag, startPoint x: 468, startPoint y: 543, endPoint x: 470, endPoint y: 622, distance: 79.0
click at [467, 543] on input "I am selected to represent the company at an industry event" at bounding box center [469, 533] width 32 height 32
radio input "false"
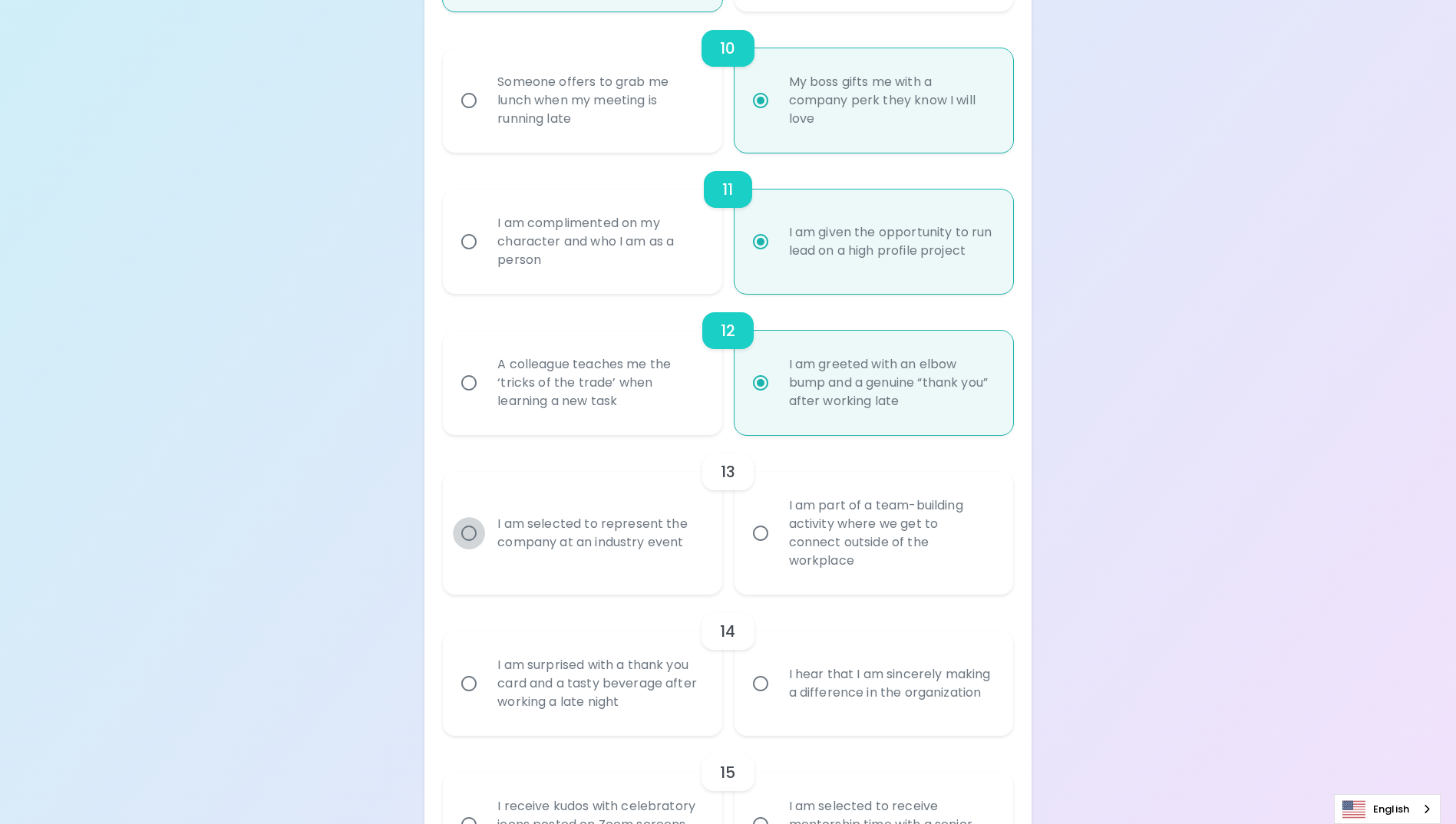
radio input "false"
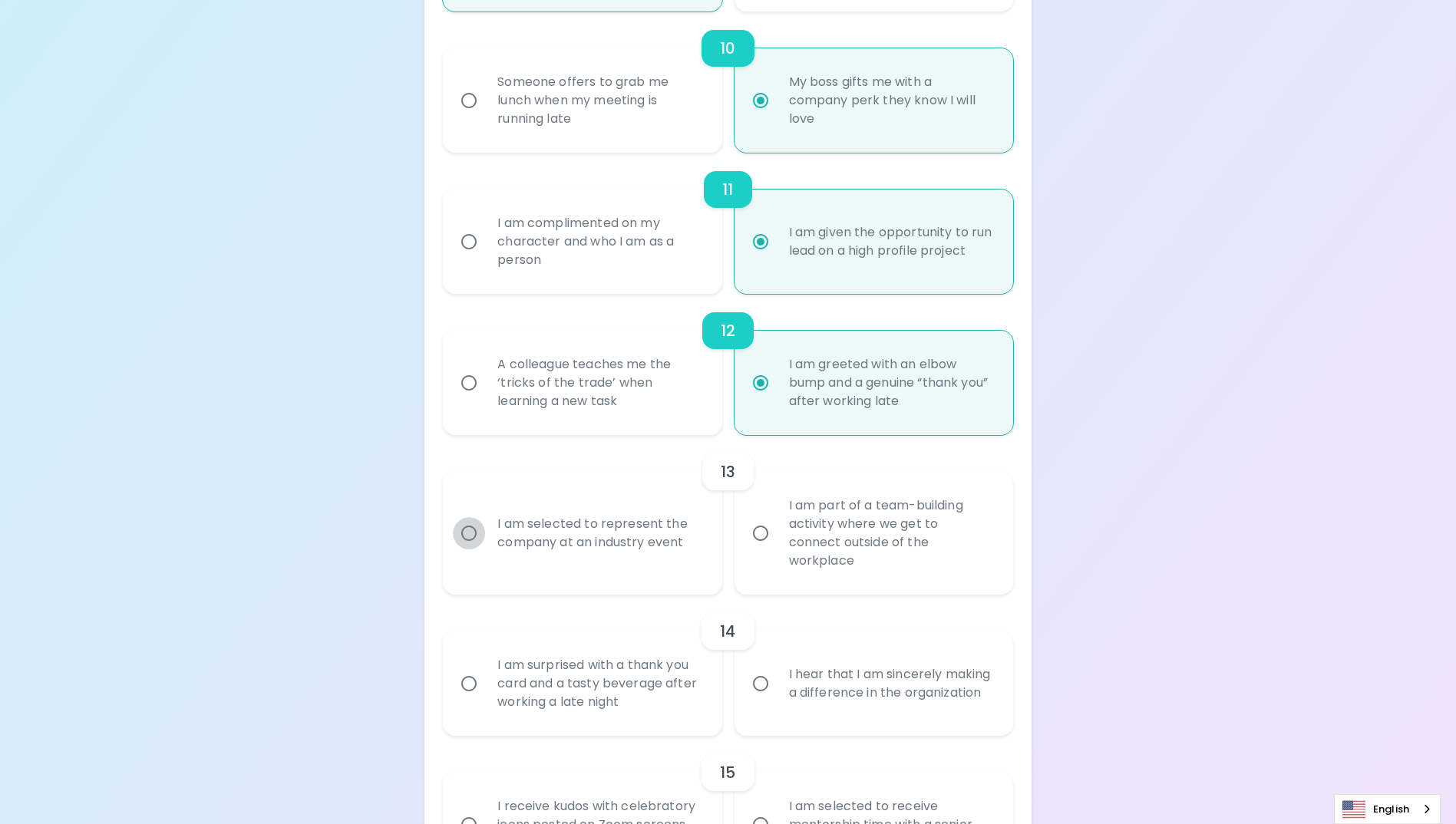
radio input "false"
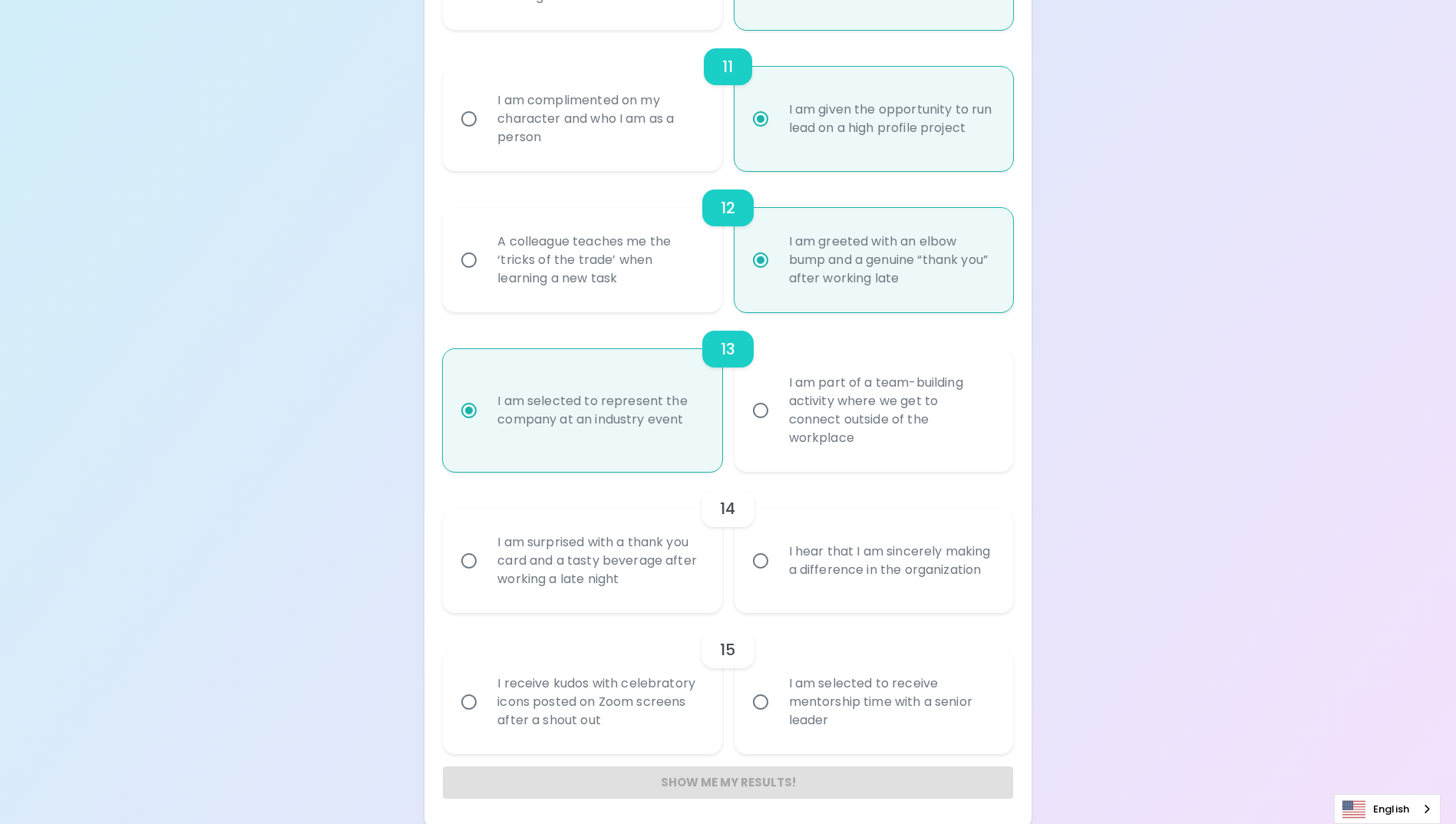
radio input "true"
click at [467, 565] on input "I am surprised with a thank you card and a tasty beverage after working a late …" at bounding box center [469, 560] width 32 height 32
radio input "false"
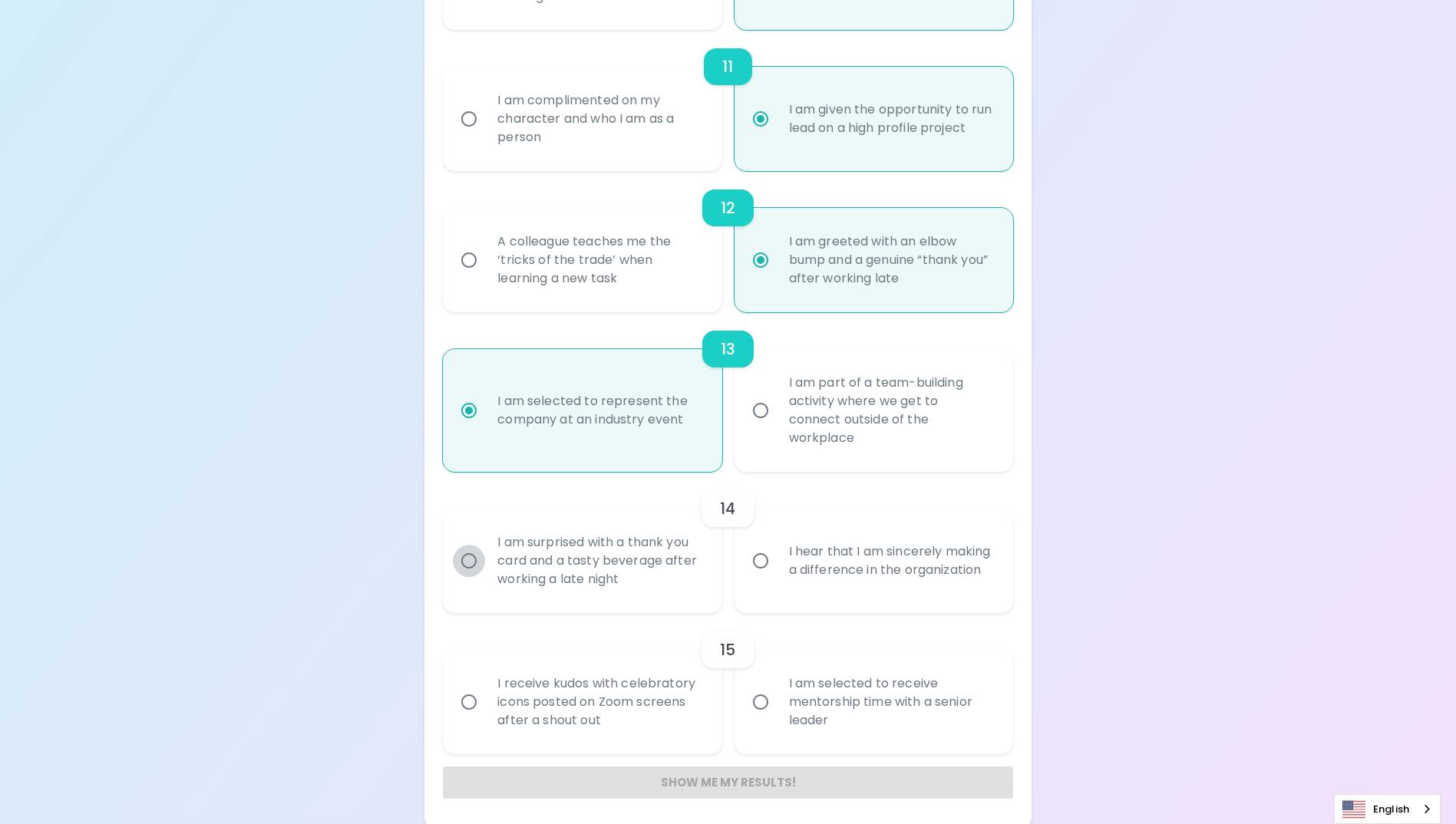
radio input "false"
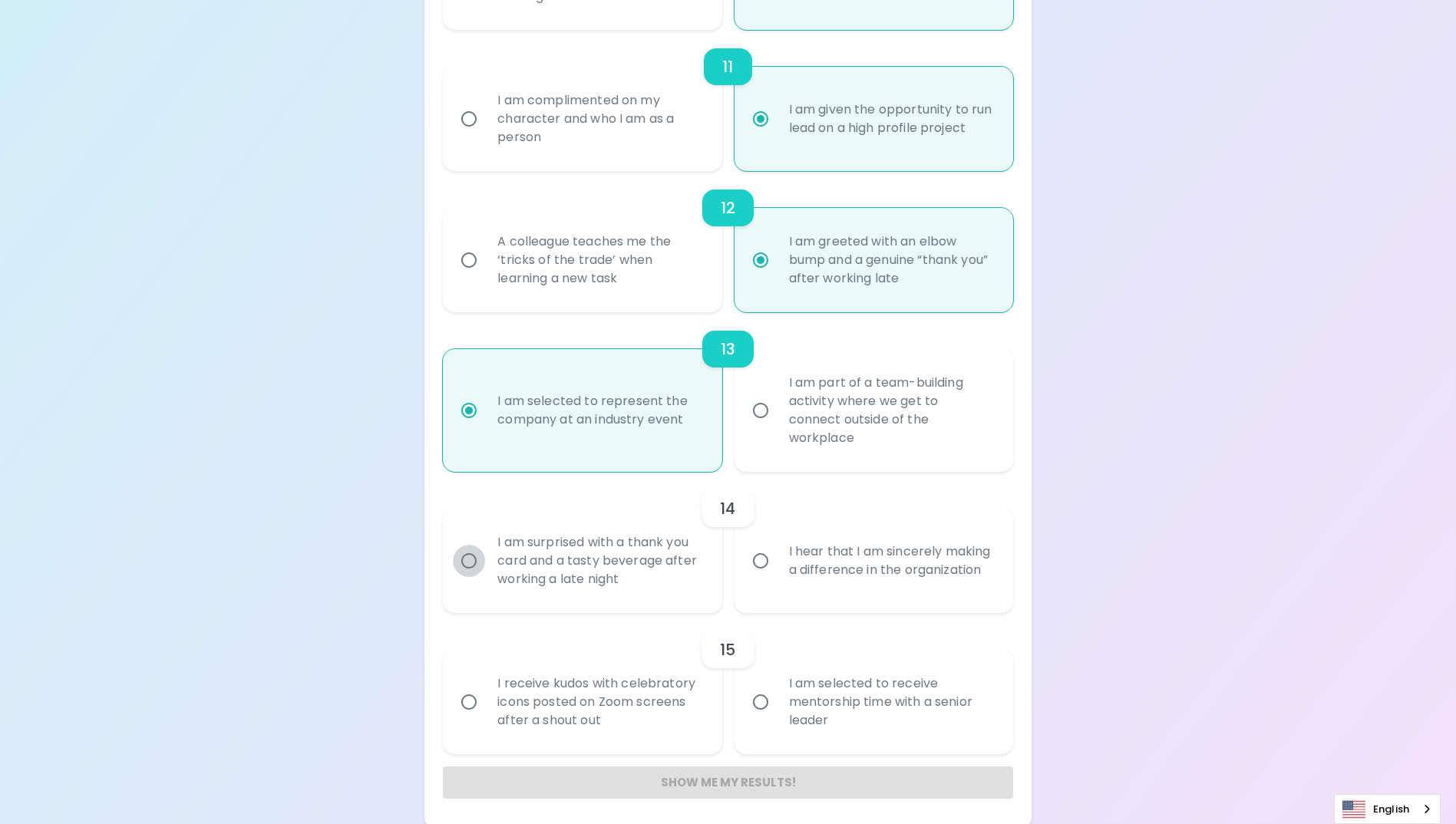
radio input "false"
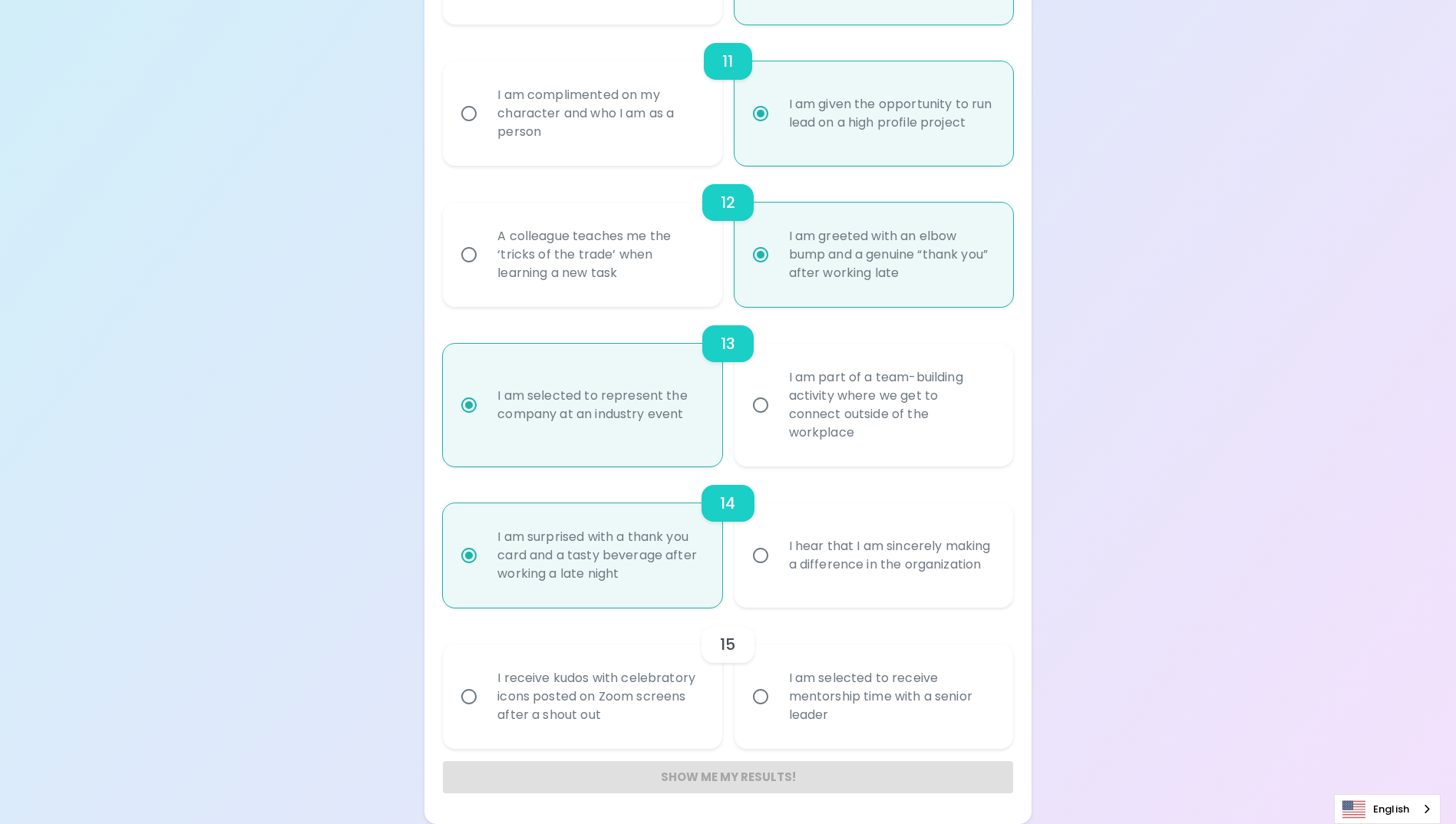
radio input "true"
click at [764, 696] on input "I am selected to receive mentorship time with a senior leader" at bounding box center [761, 696] width 32 height 32
radio input "false"
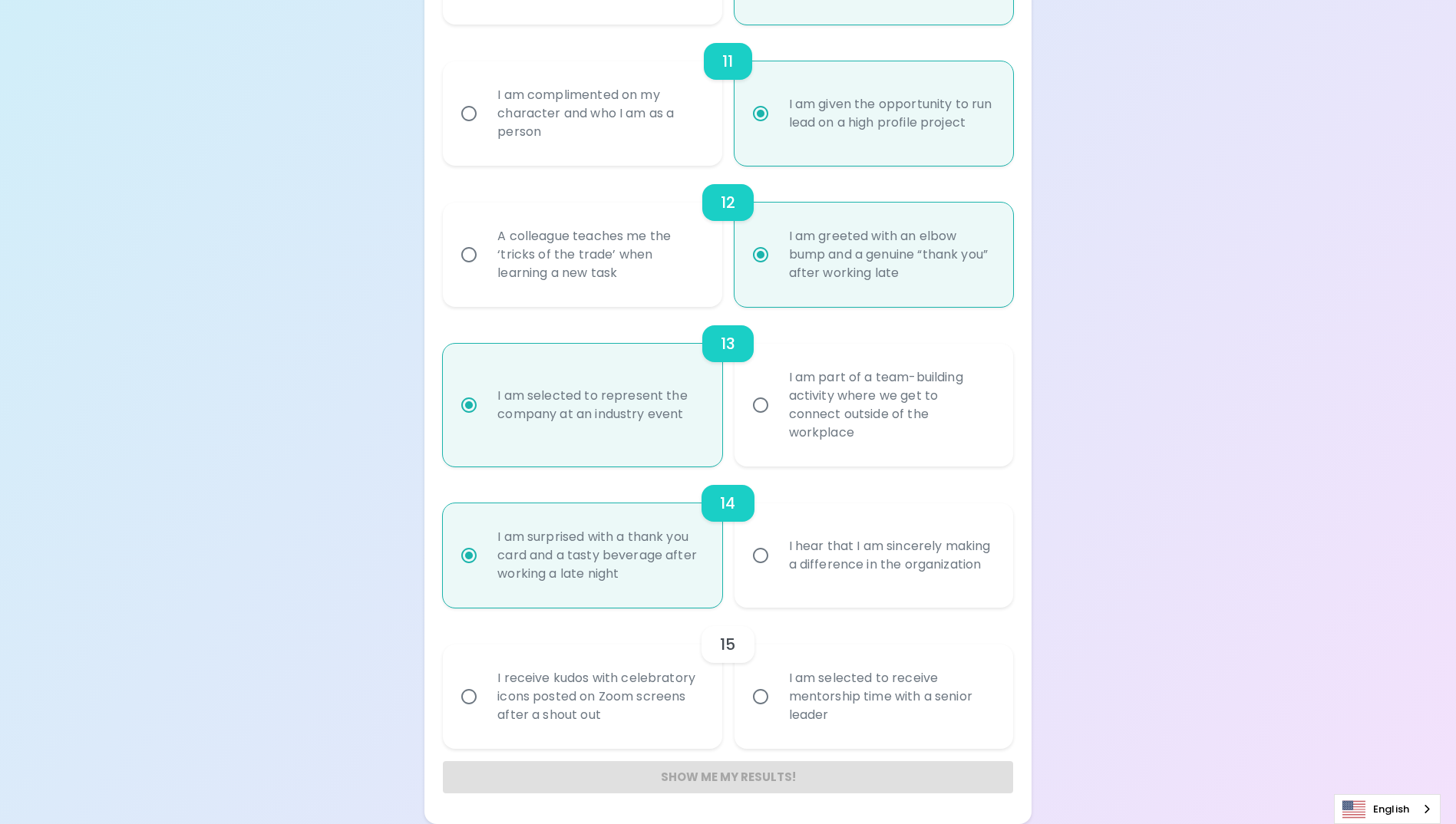
radio input "false"
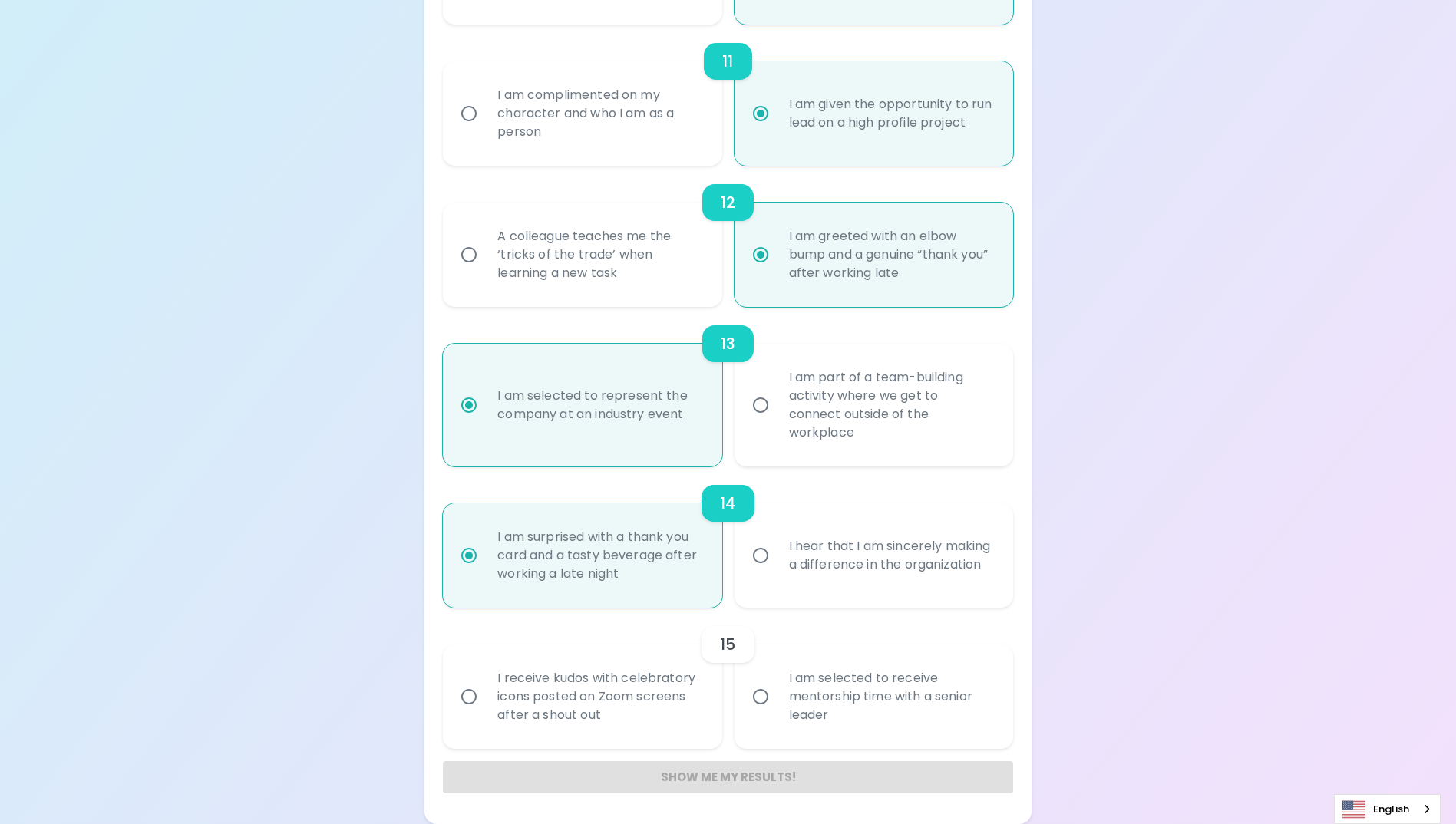
radio input "false"
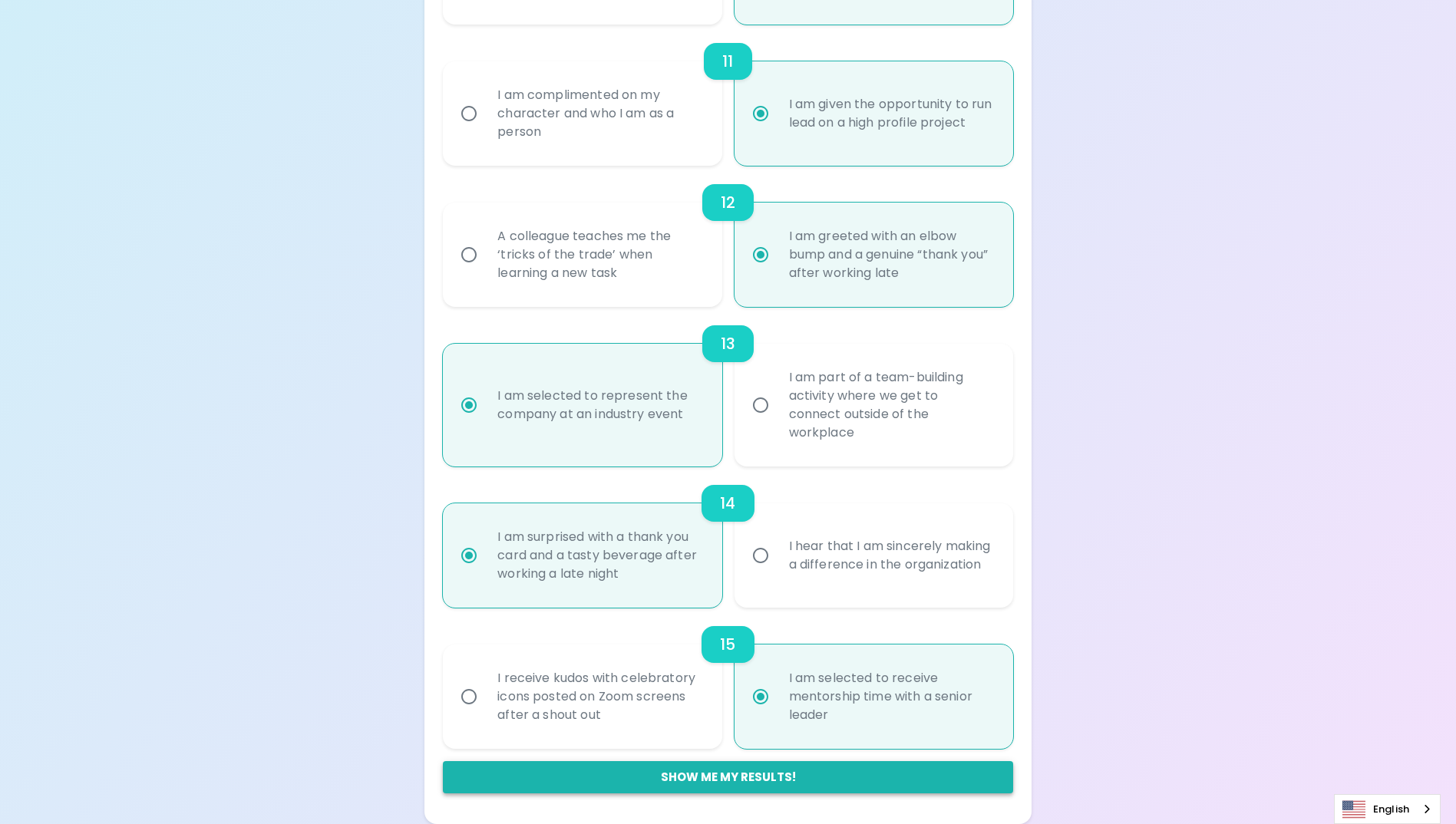
radio input "true"
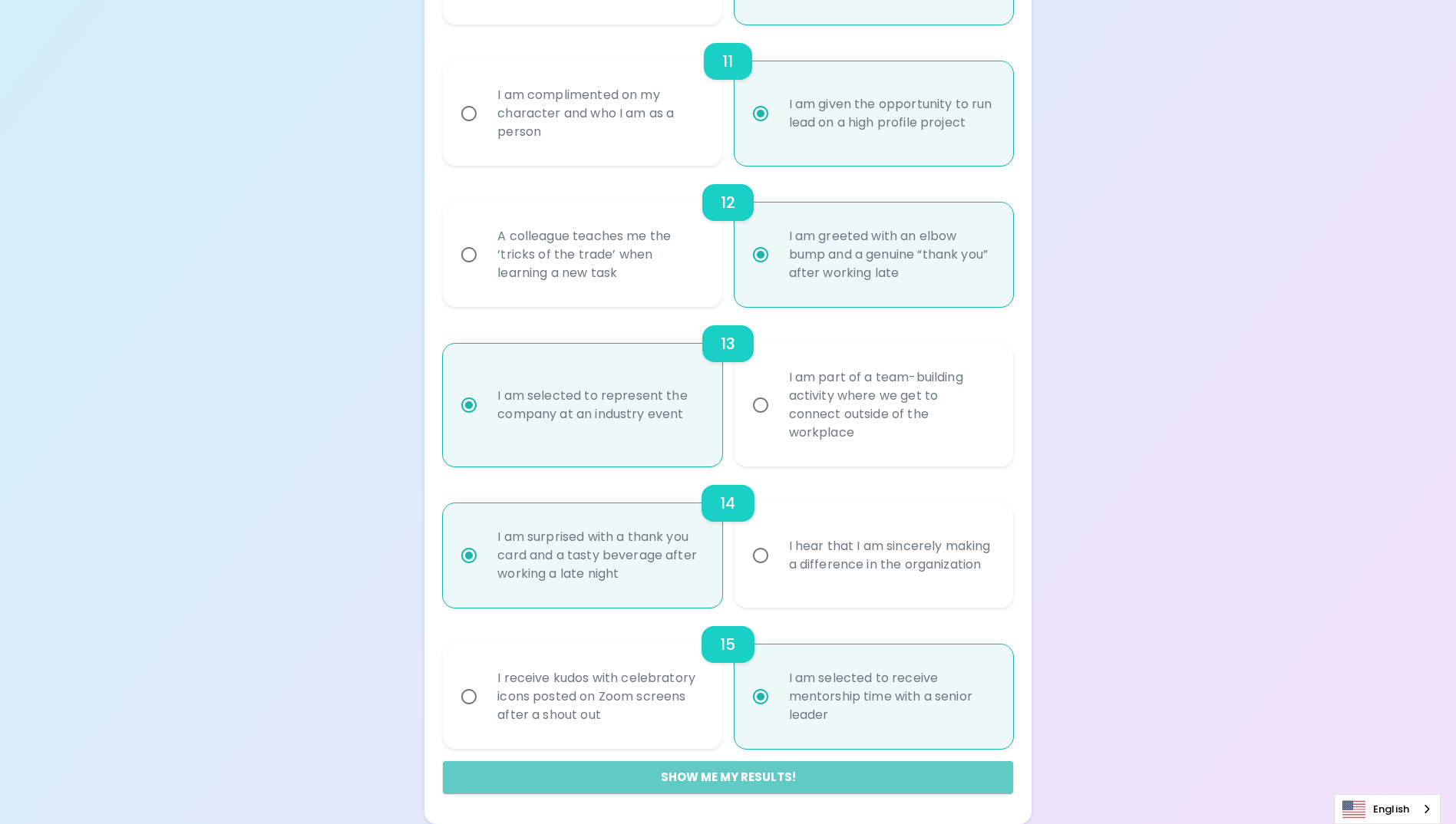
click at [754, 770] on button "Show me my results!" at bounding box center [727, 777] width 569 height 32
radio input "false"
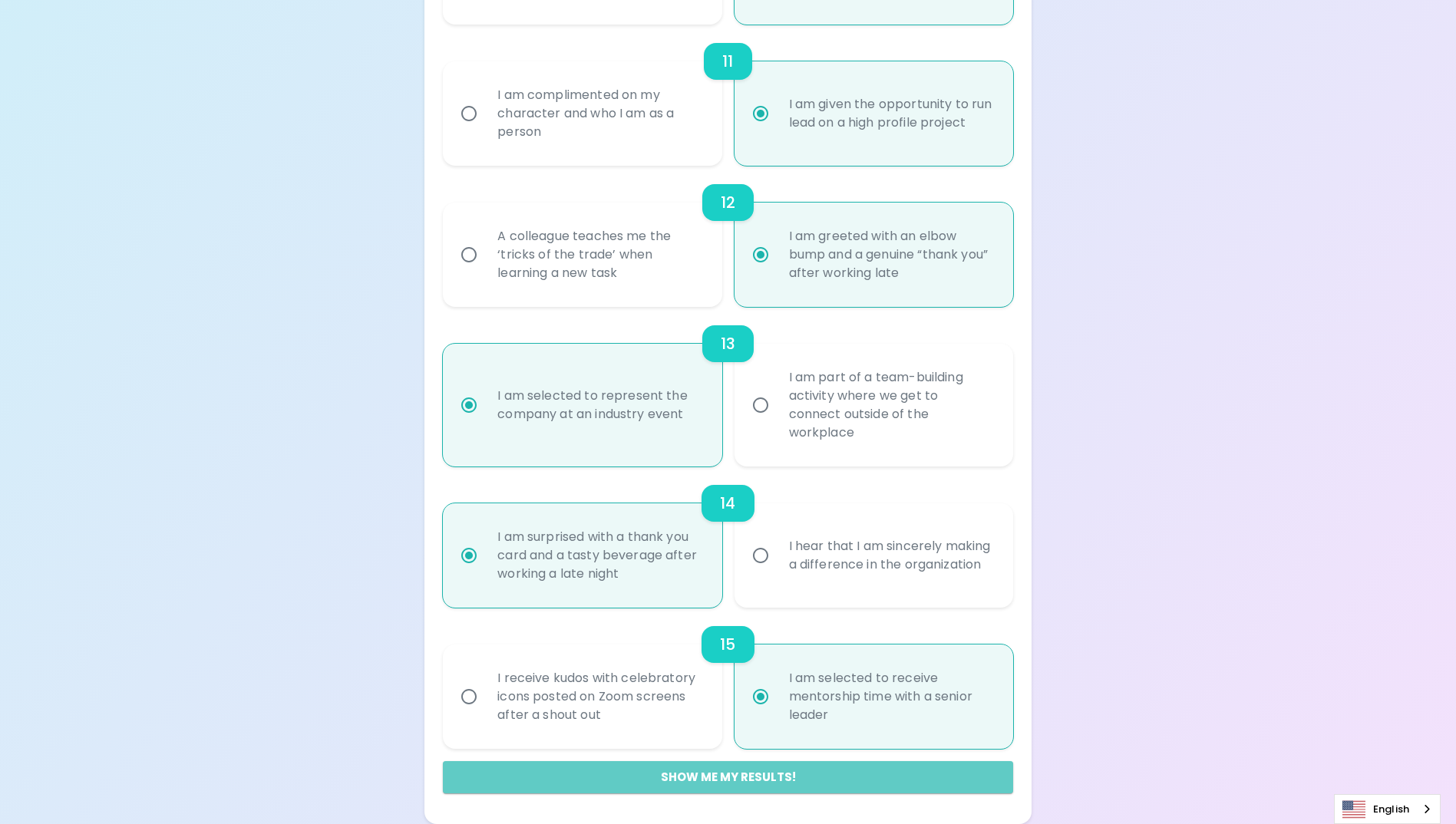
radio input "false"
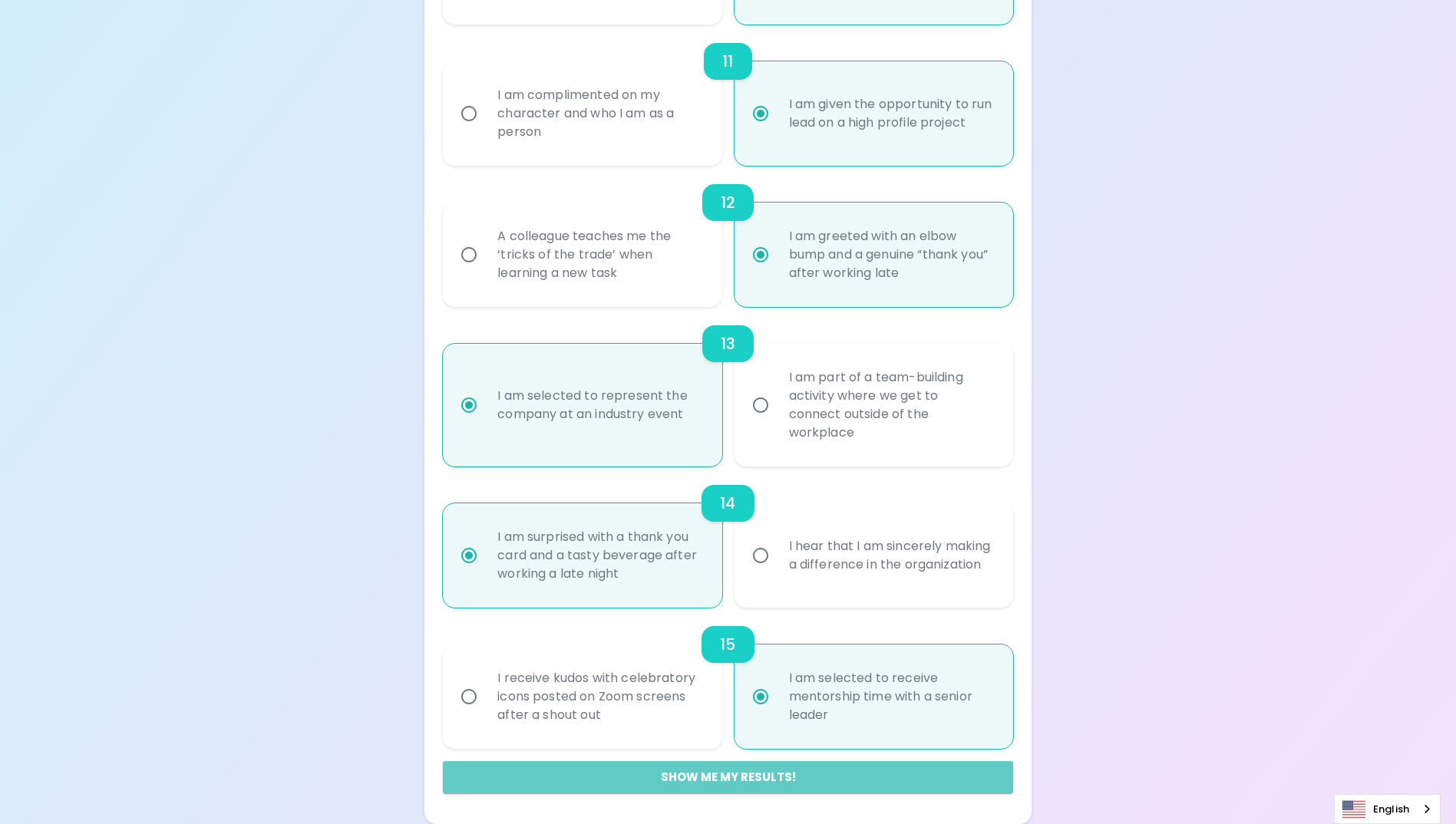
radio input "false"
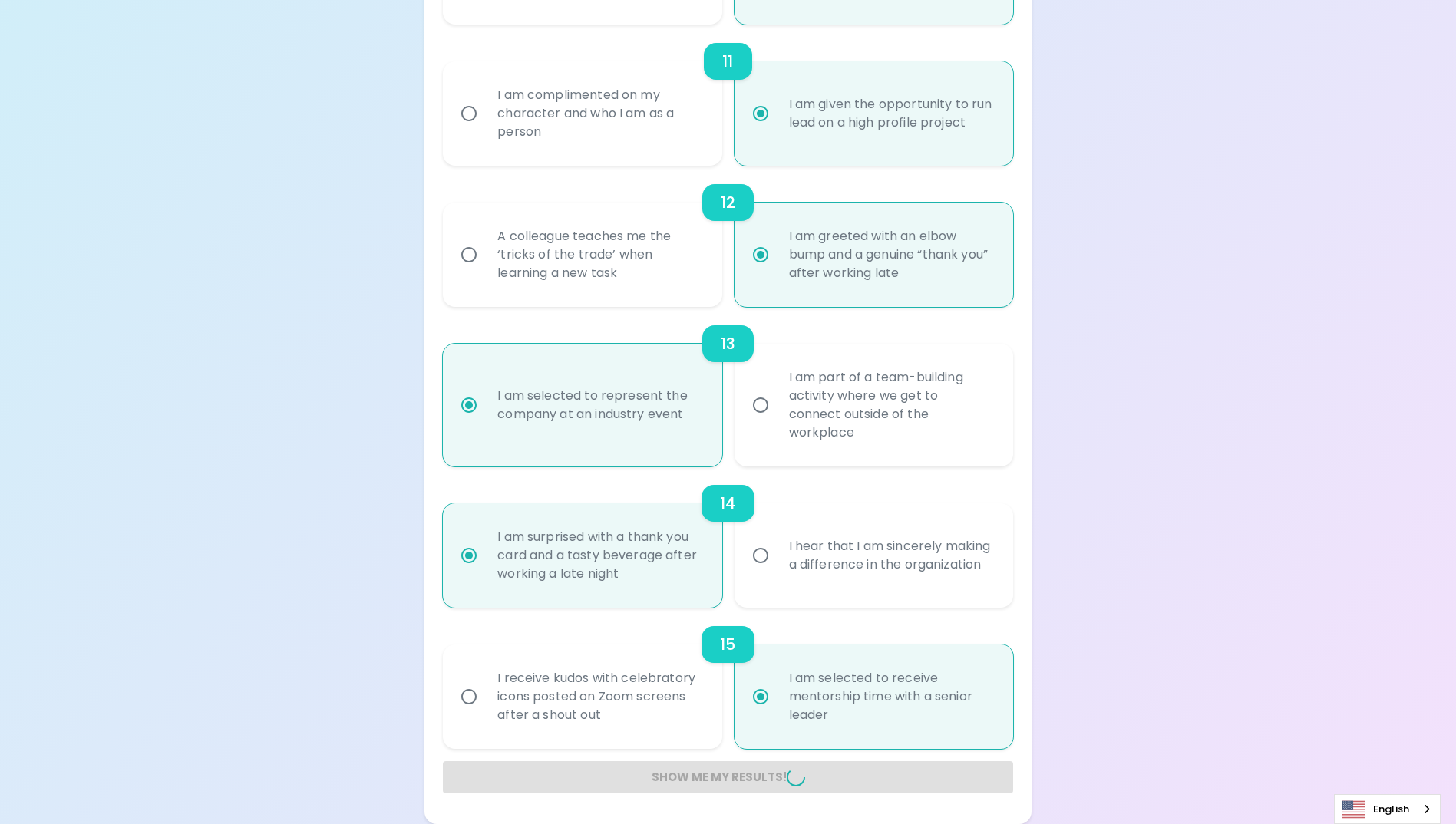
radio input "false"
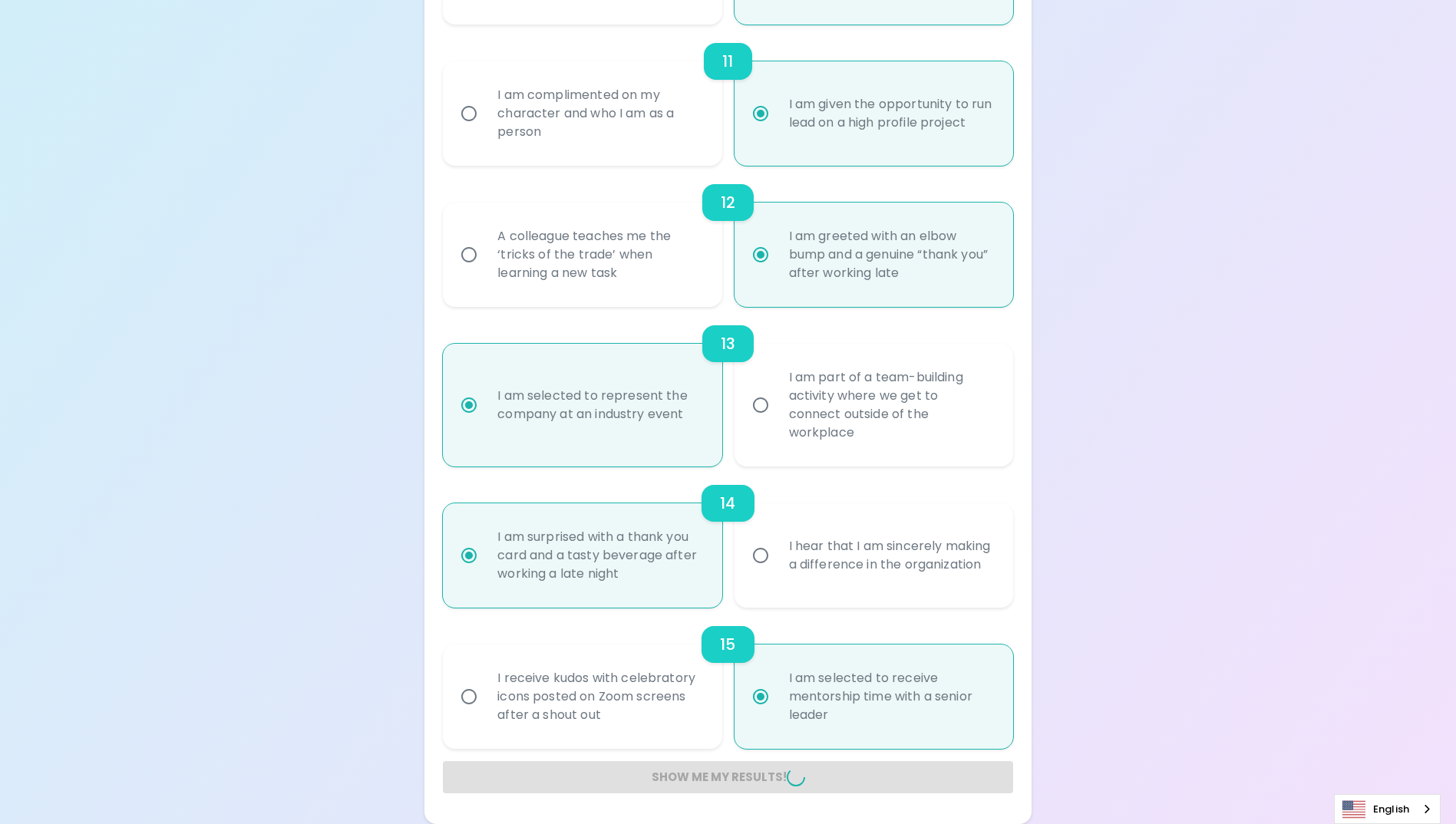
radio input "false"
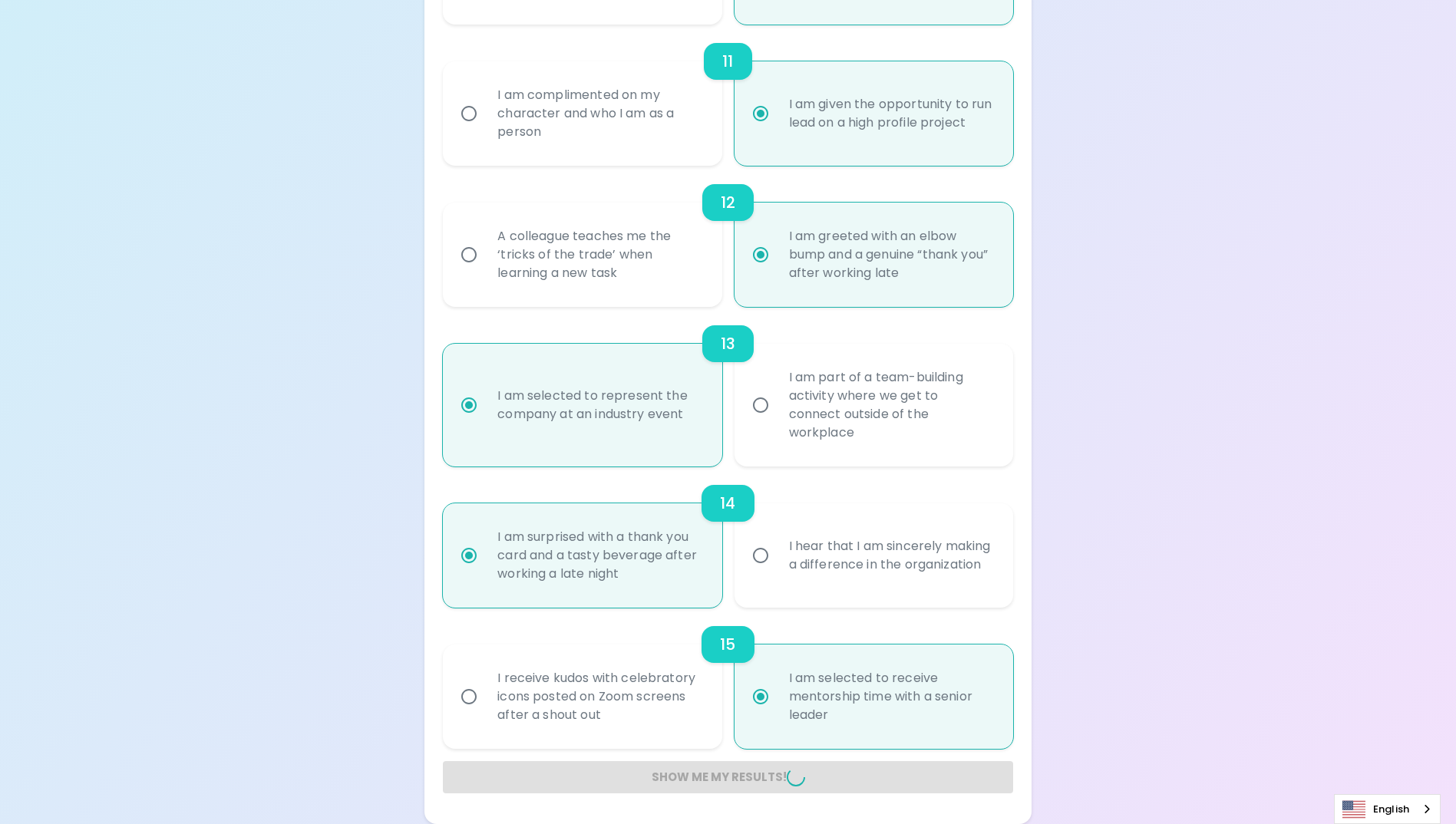
radio input "false"
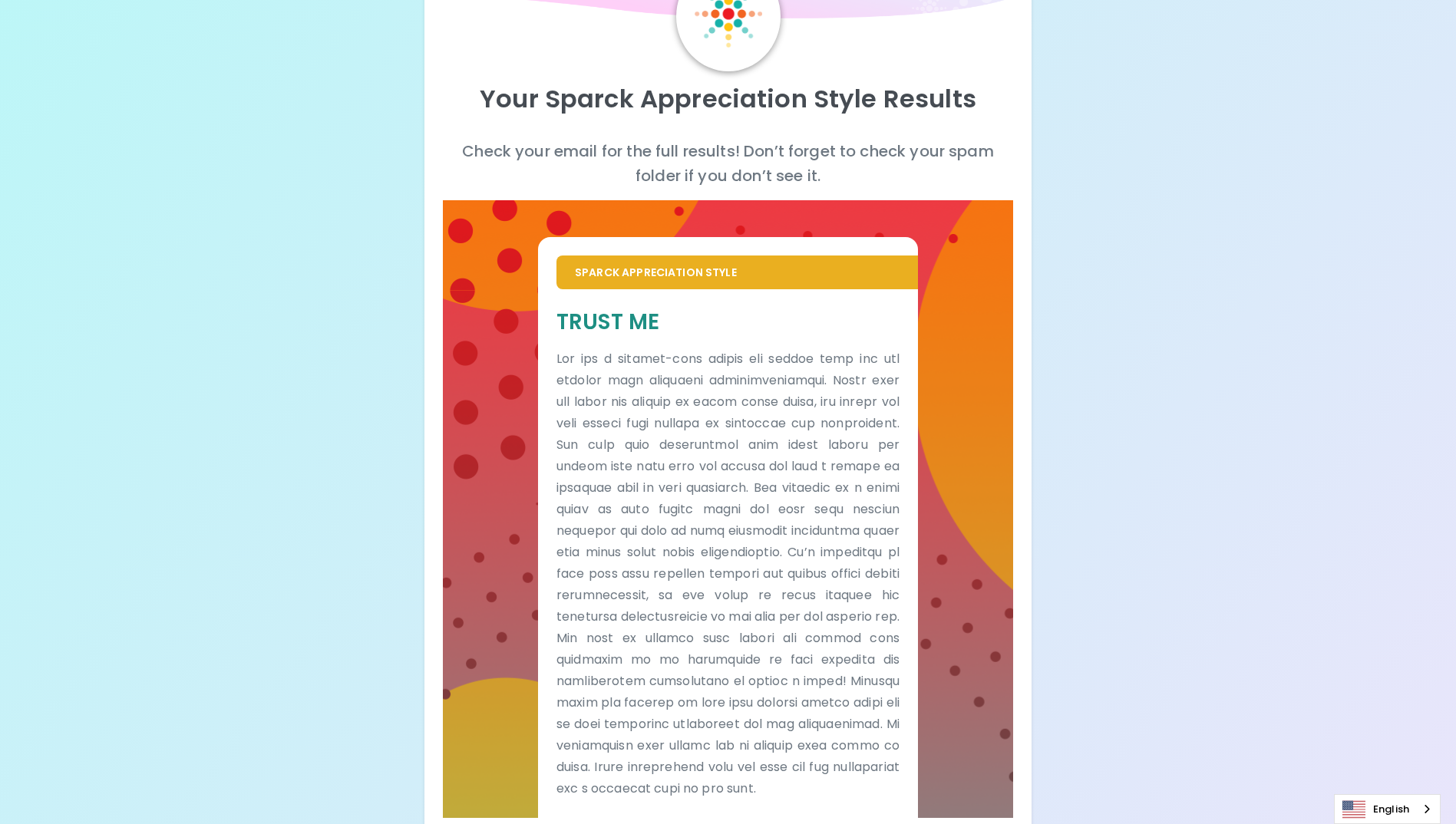
scroll to position [77, 0]
